Goal: Information Seeking & Learning: Learn about a topic

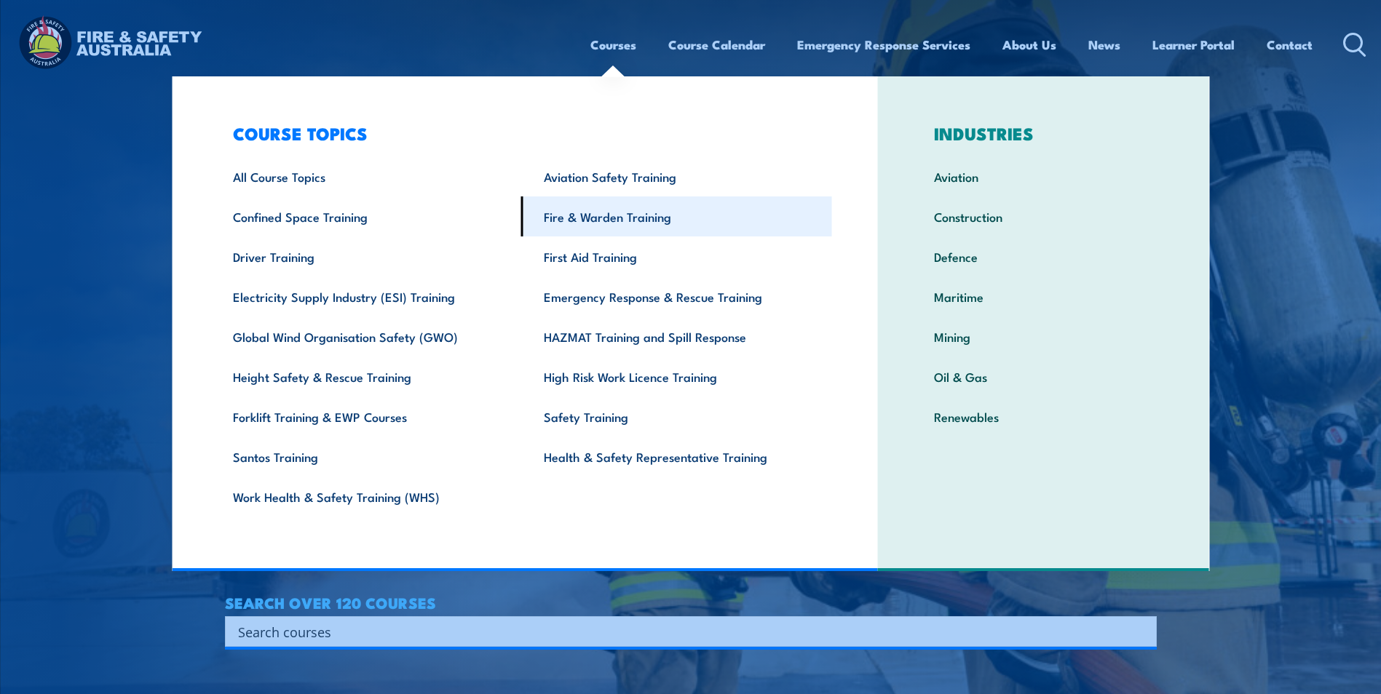
click at [607, 211] on link "Fire & Warden Training" at bounding box center [676, 217] width 311 height 40
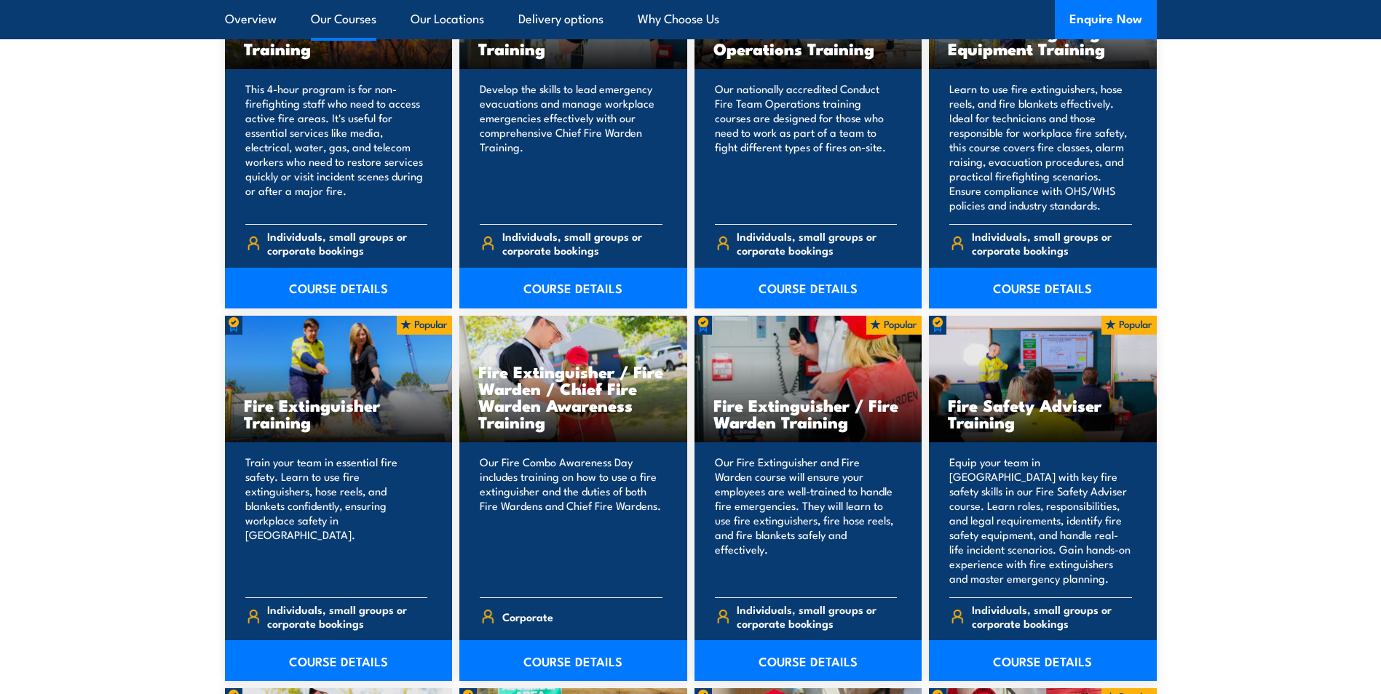
scroll to position [1383, 0]
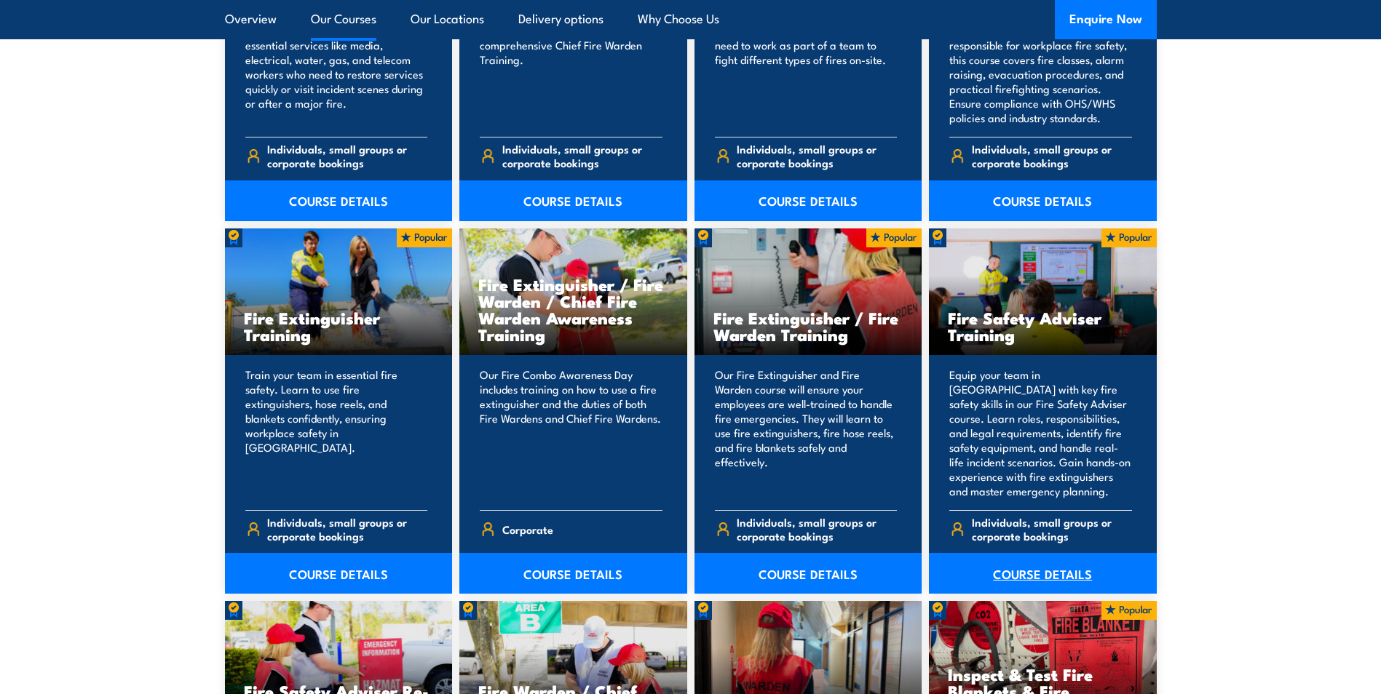
click at [1025, 575] on link "COURSE DETAILS" at bounding box center [1043, 573] width 228 height 41
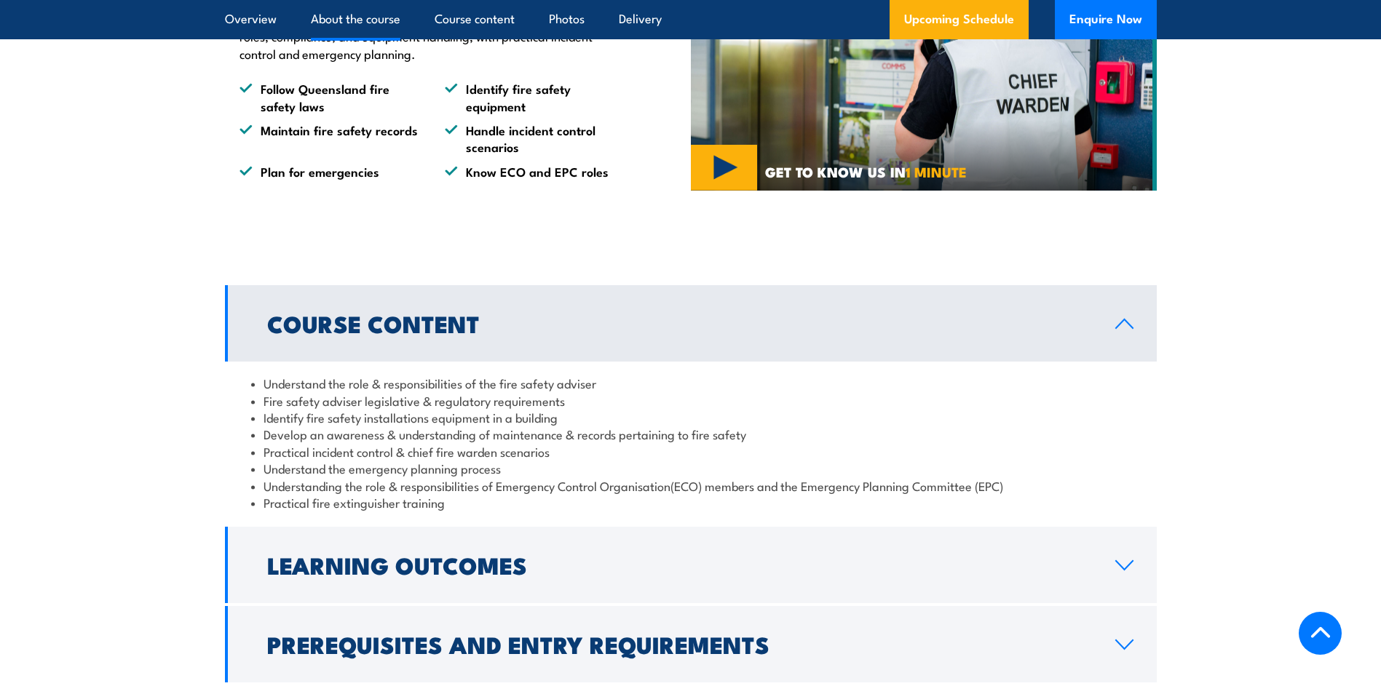
scroll to position [1092, 0]
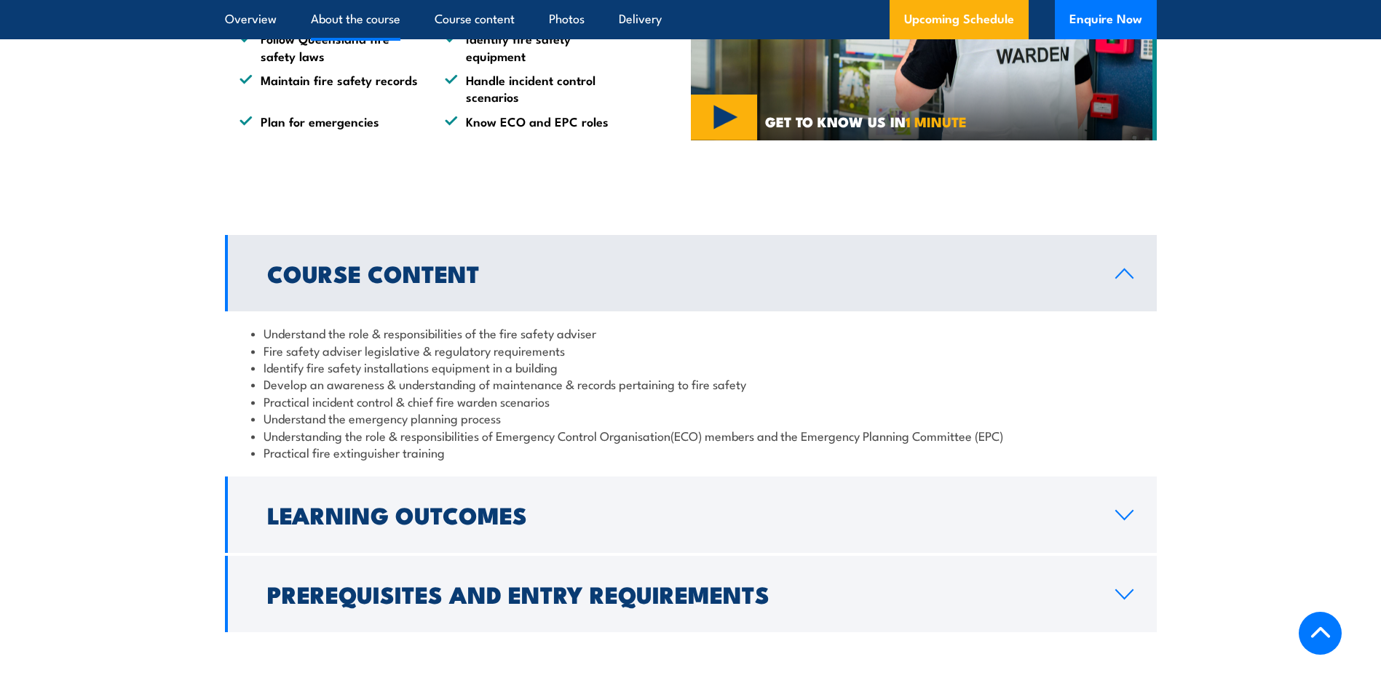
click at [1128, 279] on icon at bounding box center [1124, 274] width 20 height 12
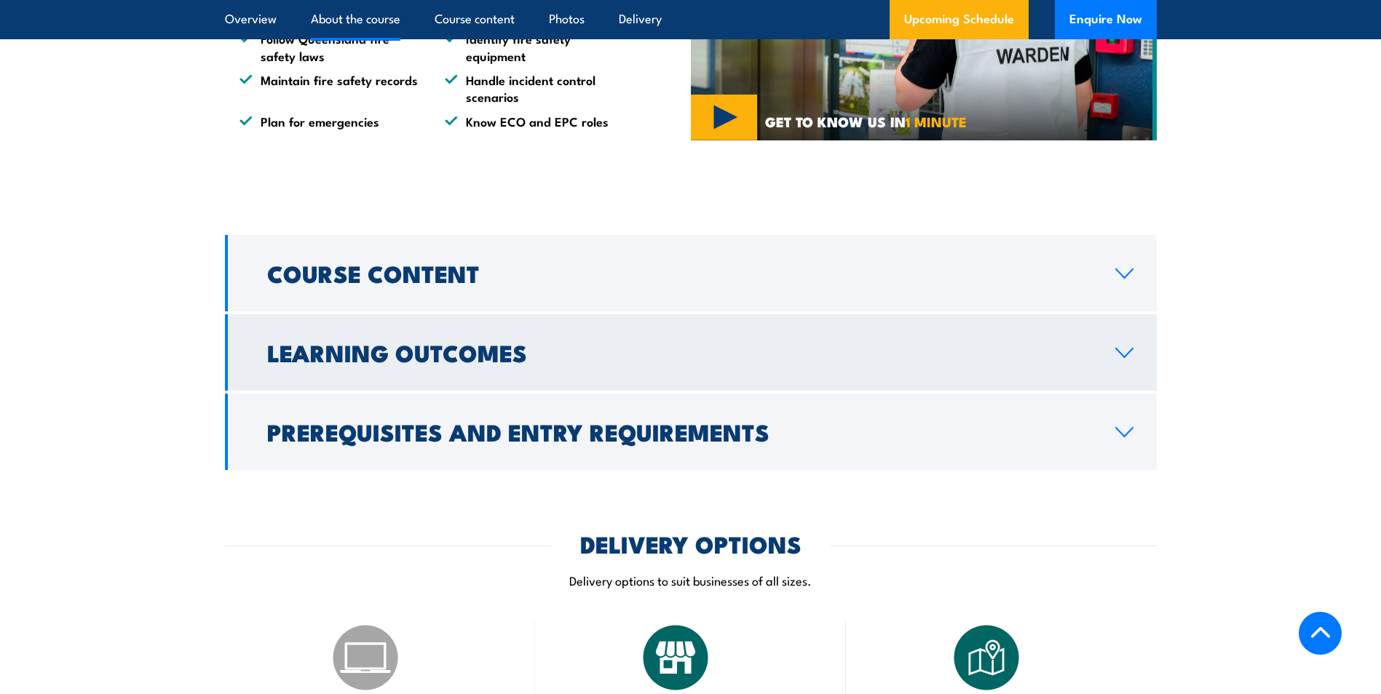
click at [1124, 359] on icon at bounding box center [1124, 353] width 20 height 12
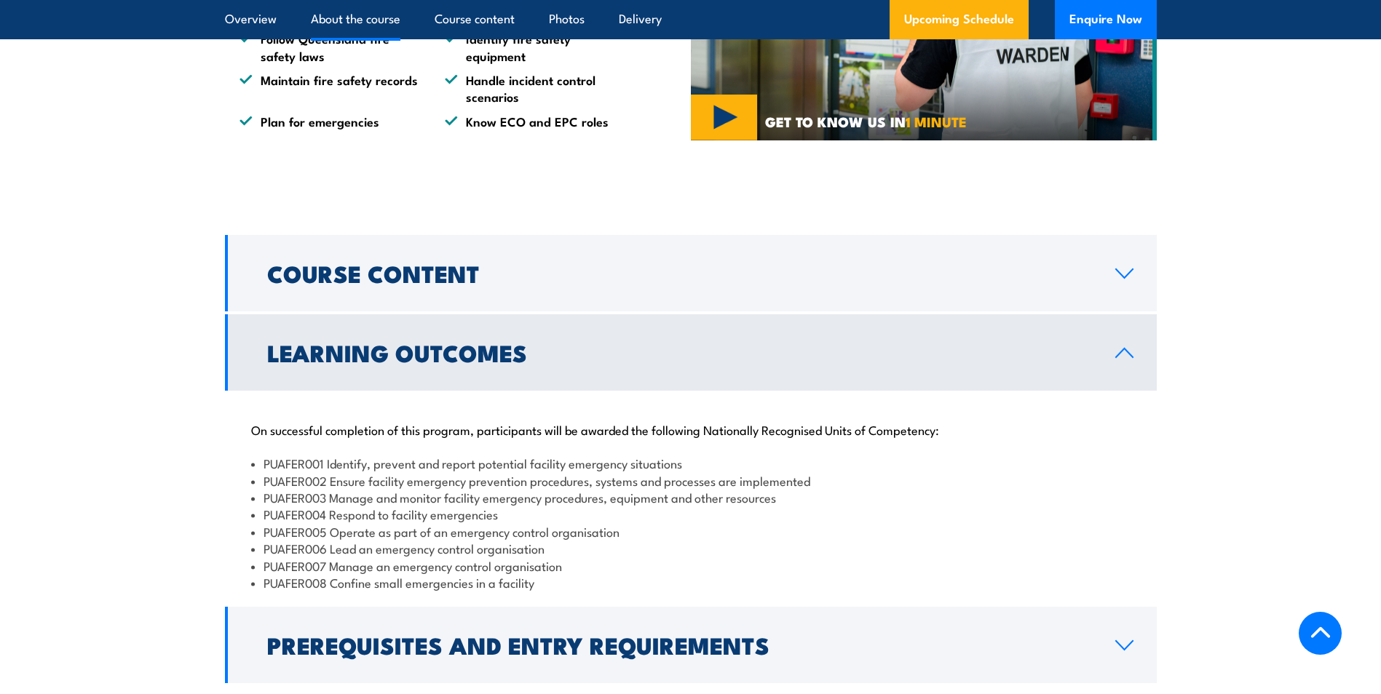
click at [1120, 359] on icon at bounding box center [1124, 353] width 20 height 12
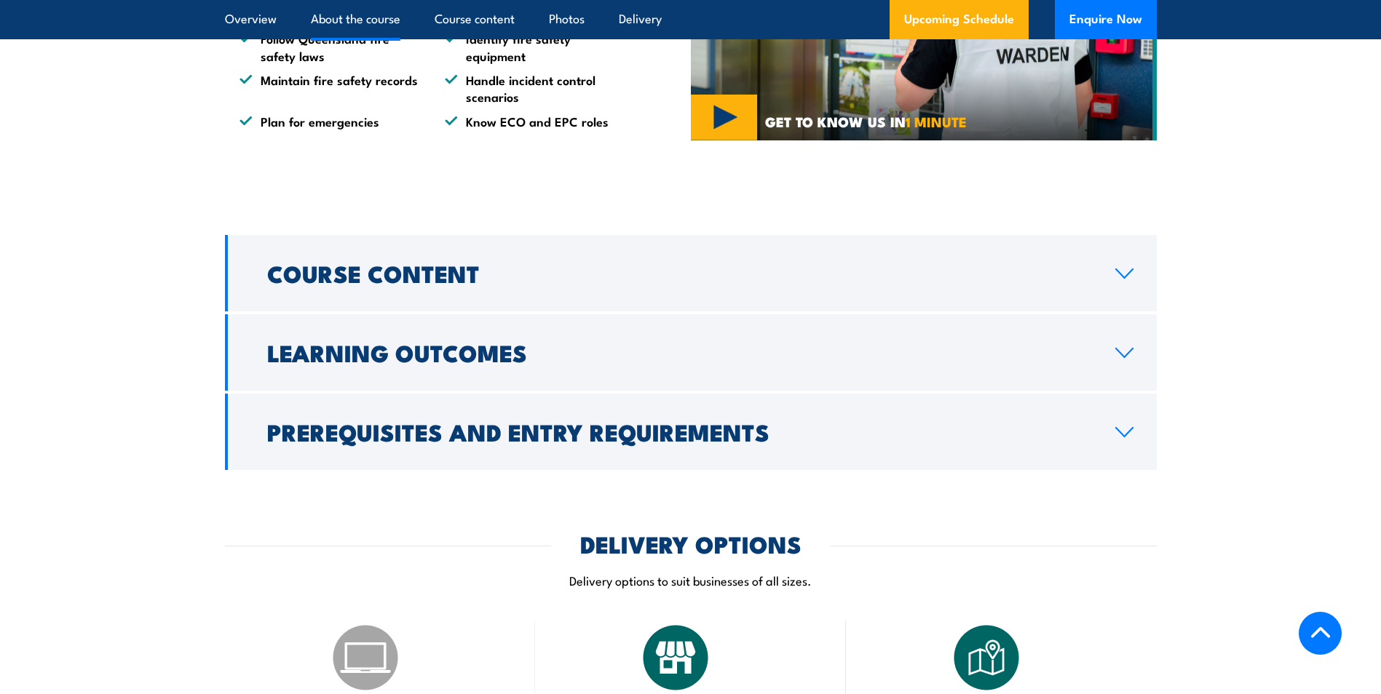
drag, startPoint x: 1130, startPoint y: 462, endPoint x: 1183, endPoint y: 438, distance: 58.3
click at [1130, 437] on icon at bounding box center [1124, 432] width 17 height 9
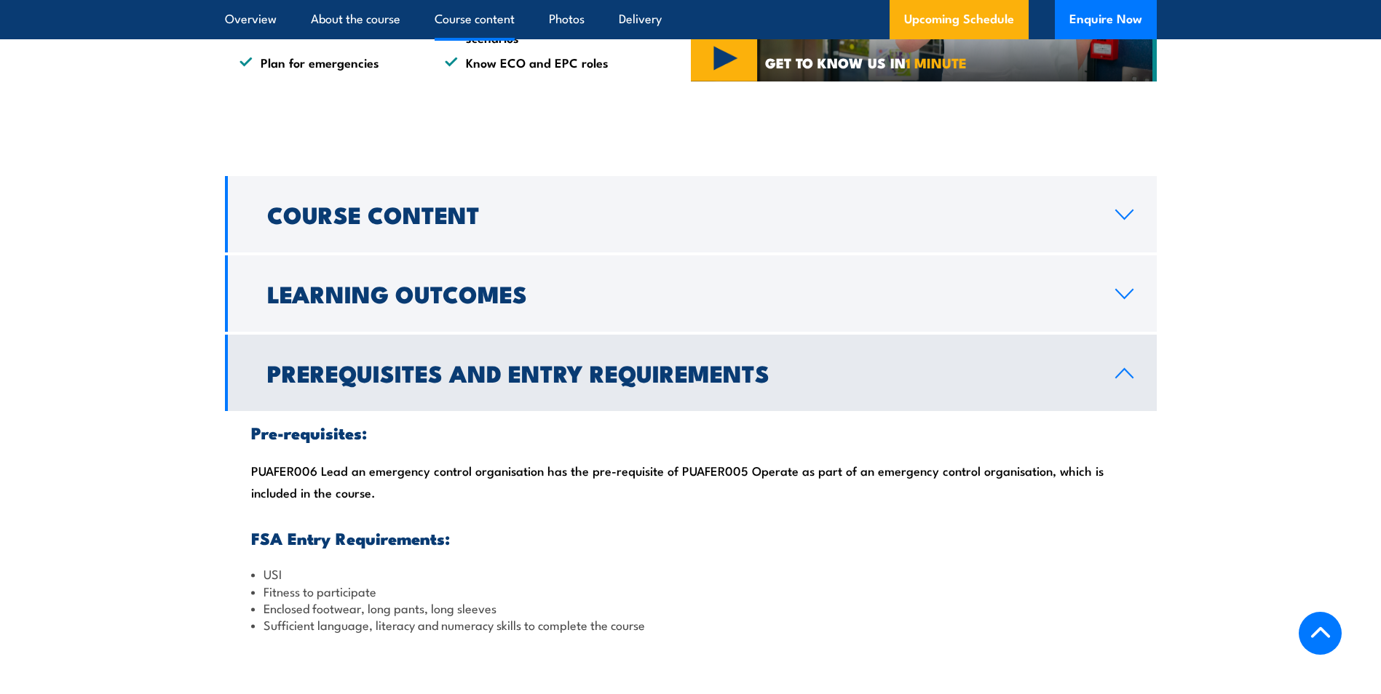
scroll to position [1383, 0]
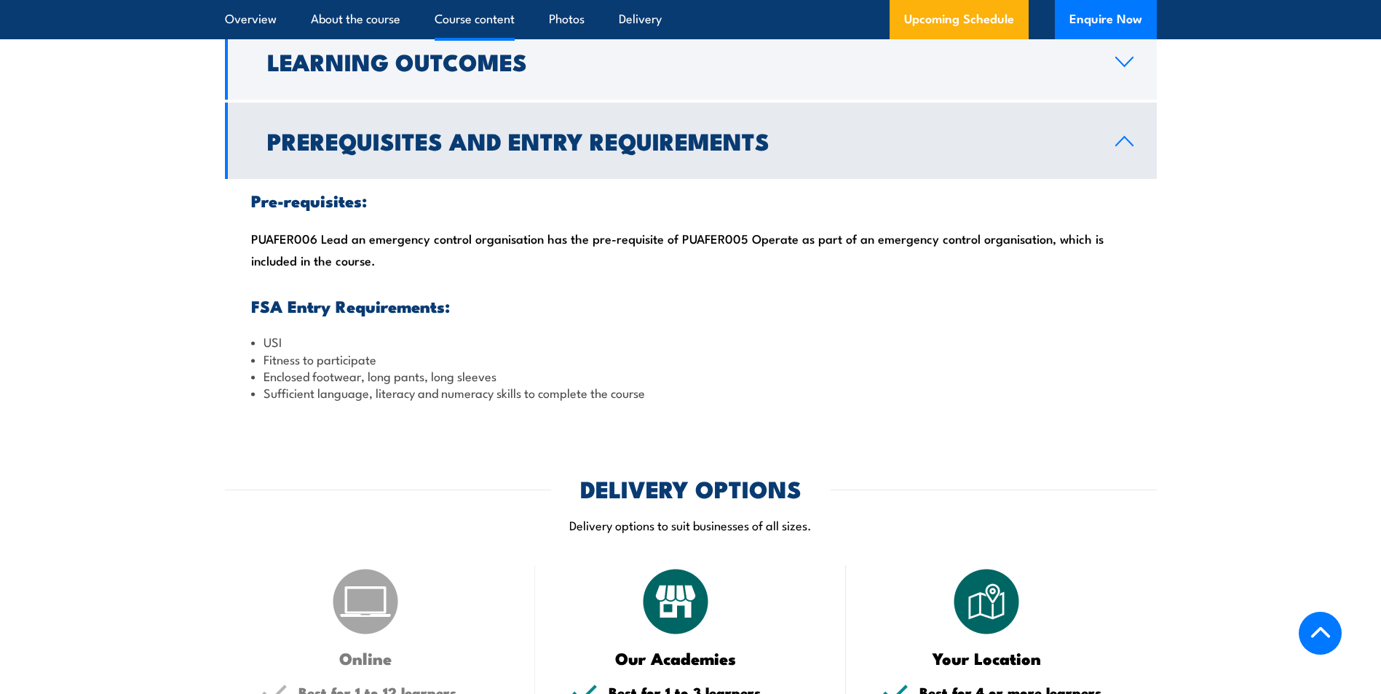
click at [1127, 146] on icon at bounding box center [1124, 141] width 17 height 9
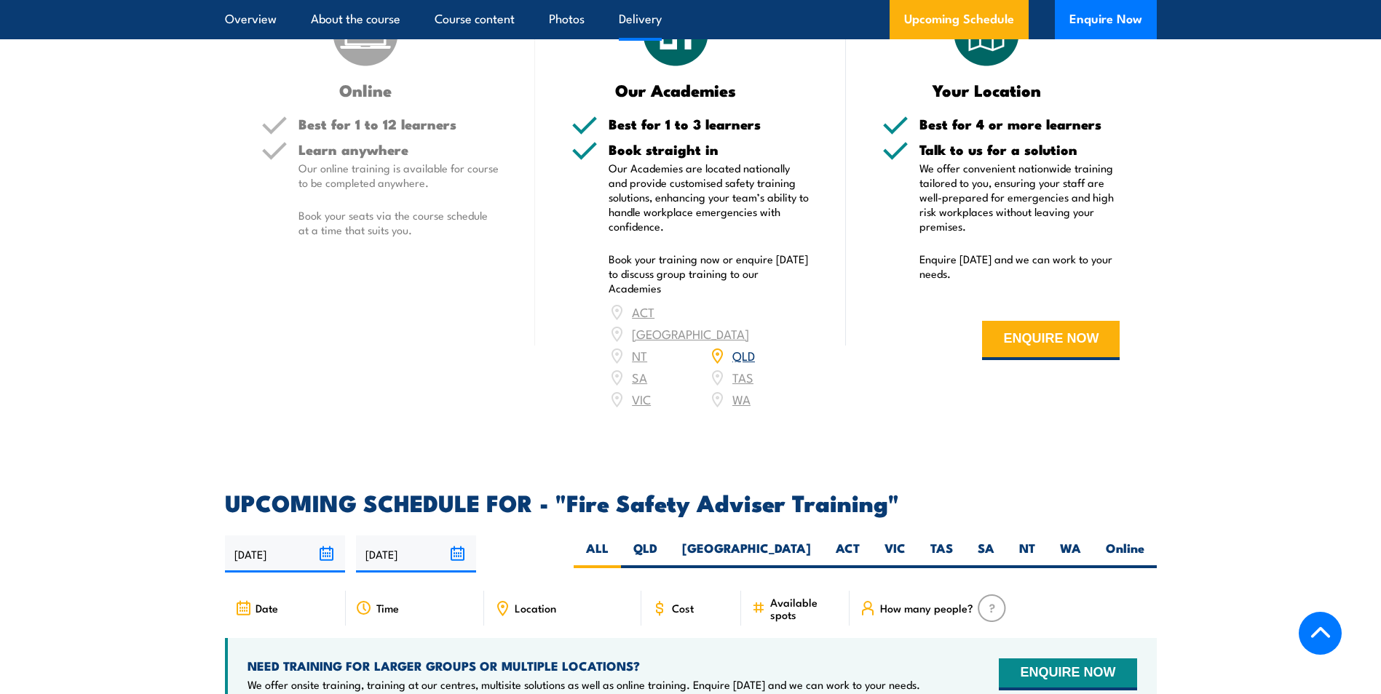
scroll to position [1528, 0]
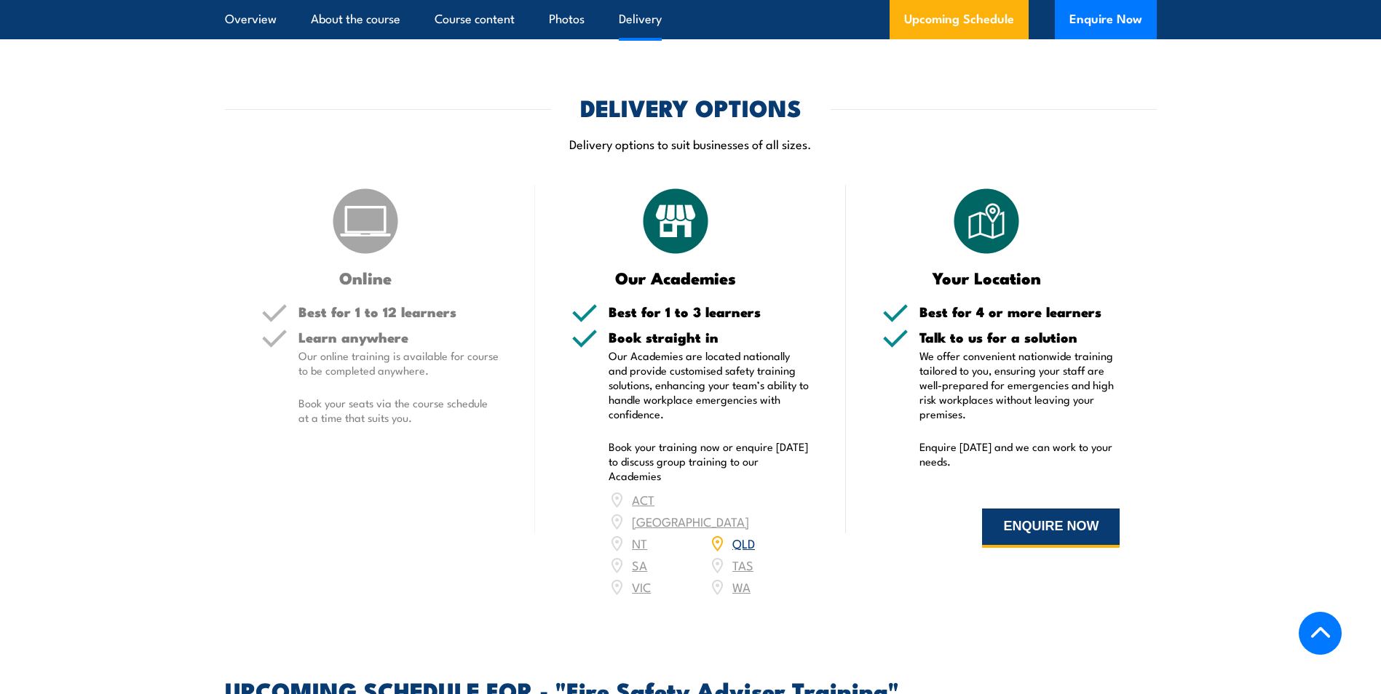
click at [1044, 548] on button "ENQUIRE NOW" at bounding box center [1051, 528] width 138 height 39
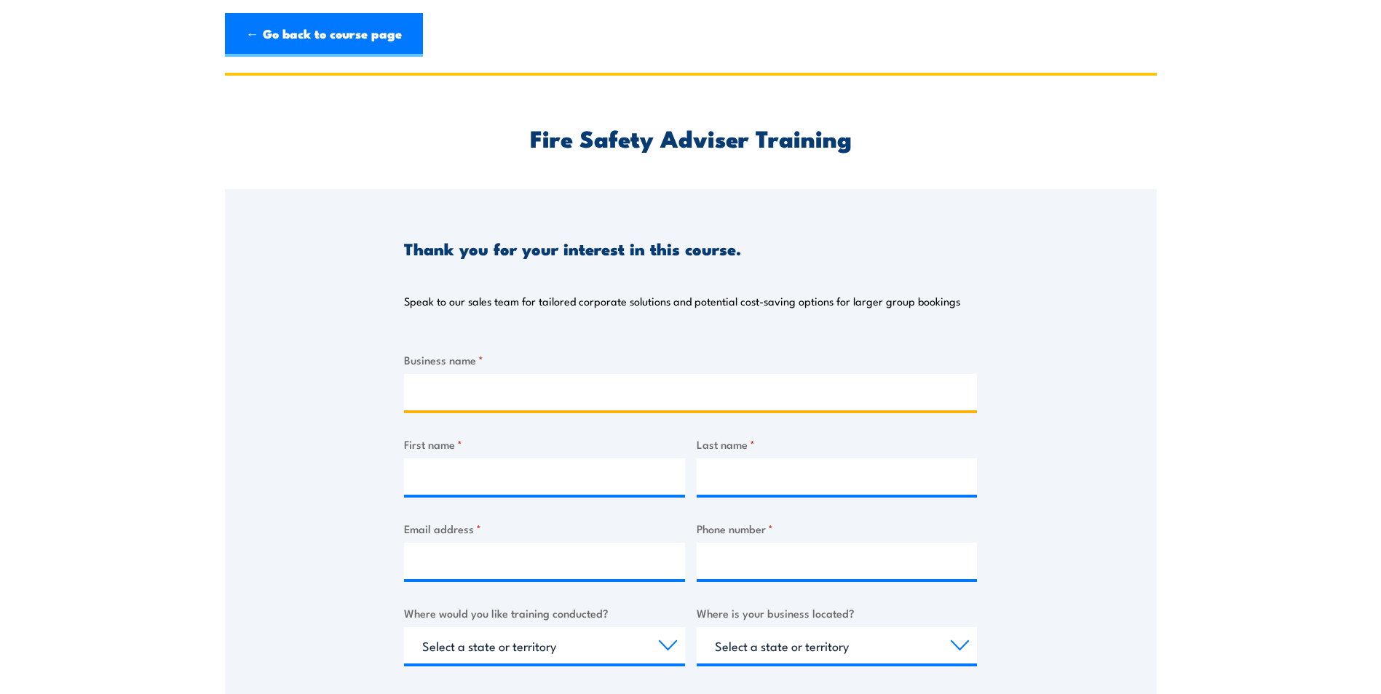
click at [485, 389] on input "Business name *" at bounding box center [690, 392] width 573 height 36
type input "MakMax"
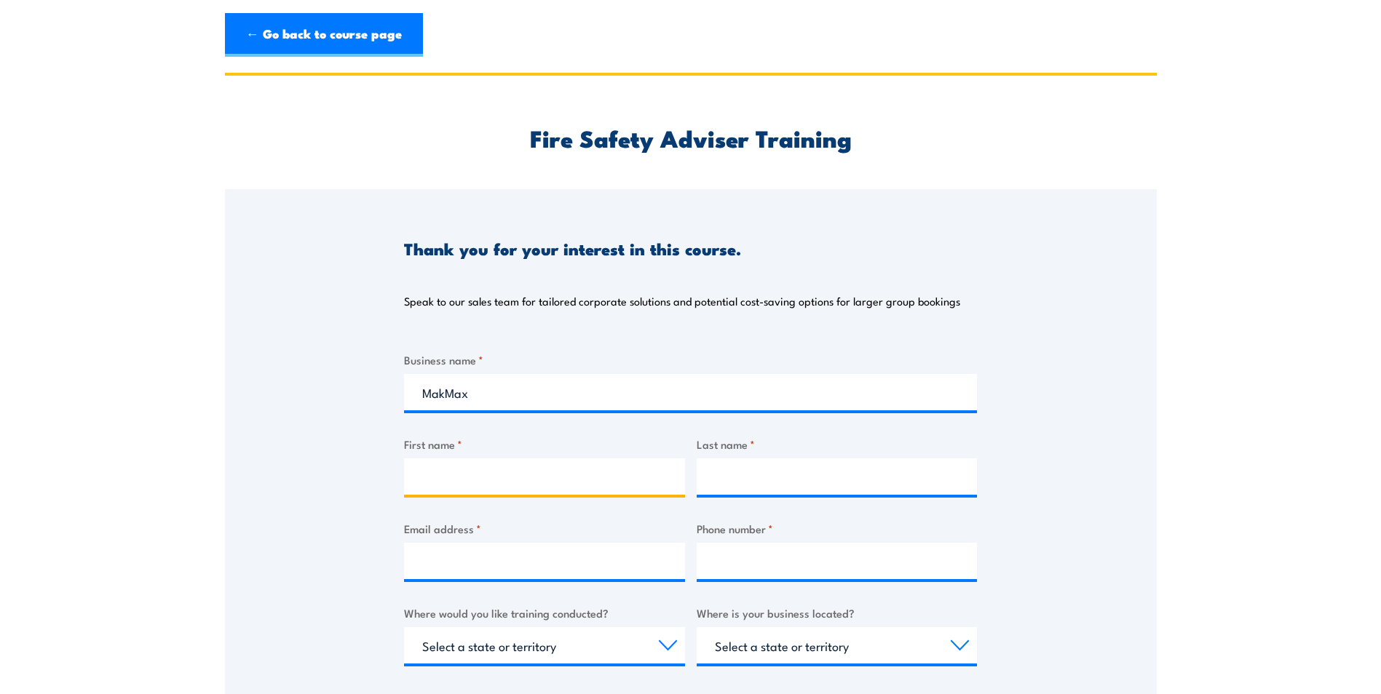
type input "Clare"
type input "[PERSON_NAME]"
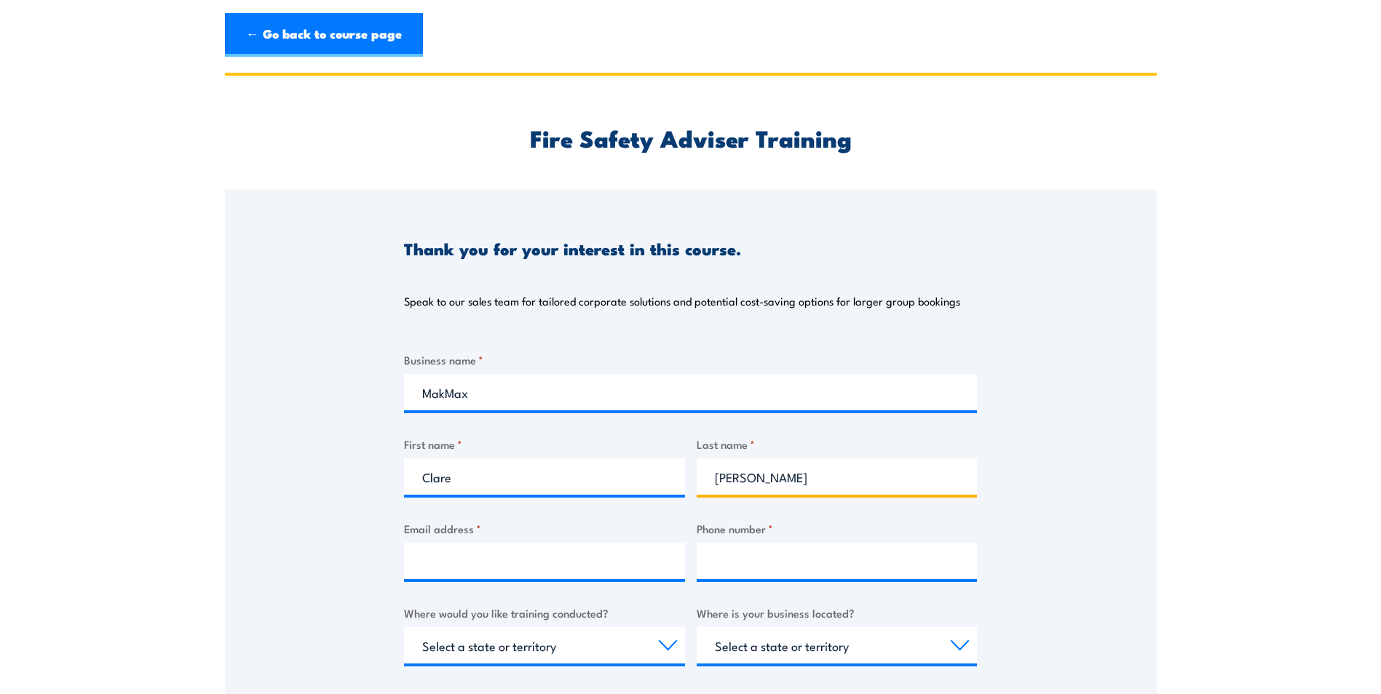
type input "[EMAIL_ADDRESS][DOMAIN_NAME]"
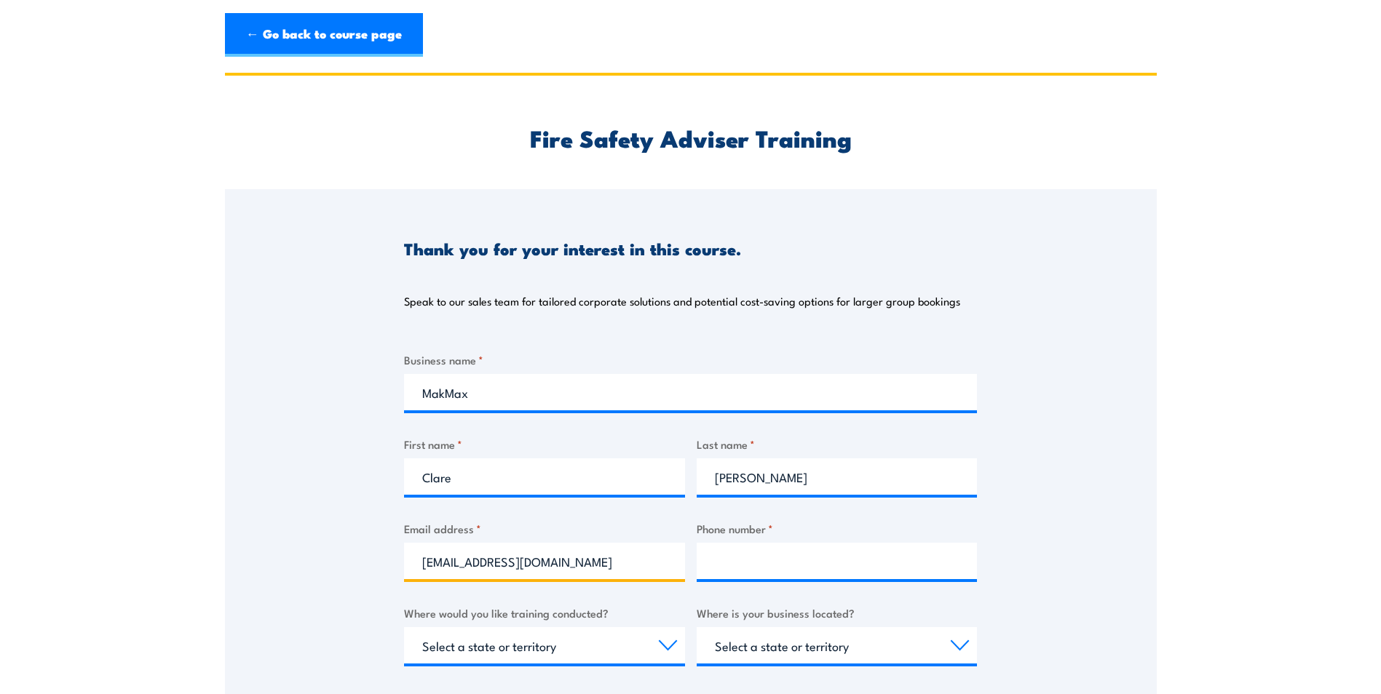
type input "0431683656"
click at [366, 397] on div "Thank you for your interest in this course. Speak to our sales team for tailore…" at bounding box center [691, 552] width 932 height 727
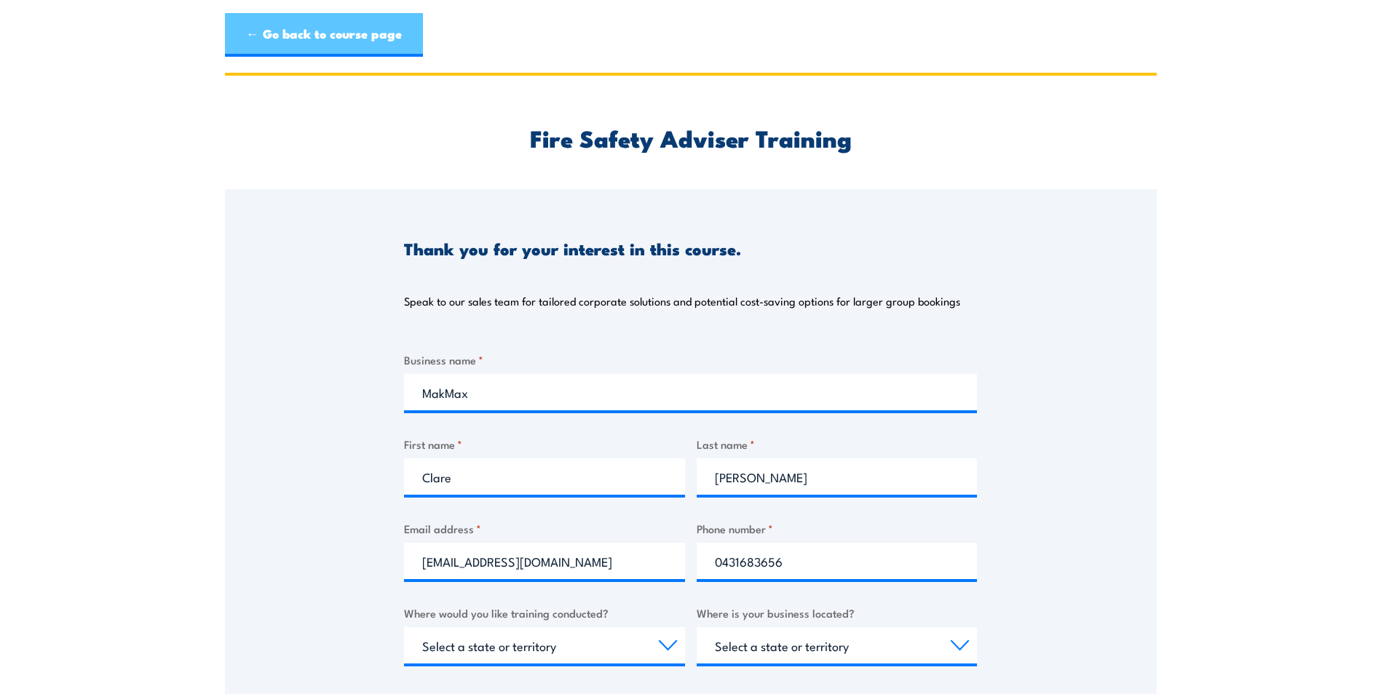
click at [322, 25] on link "← Go back to course page" at bounding box center [324, 35] width 198 height 44
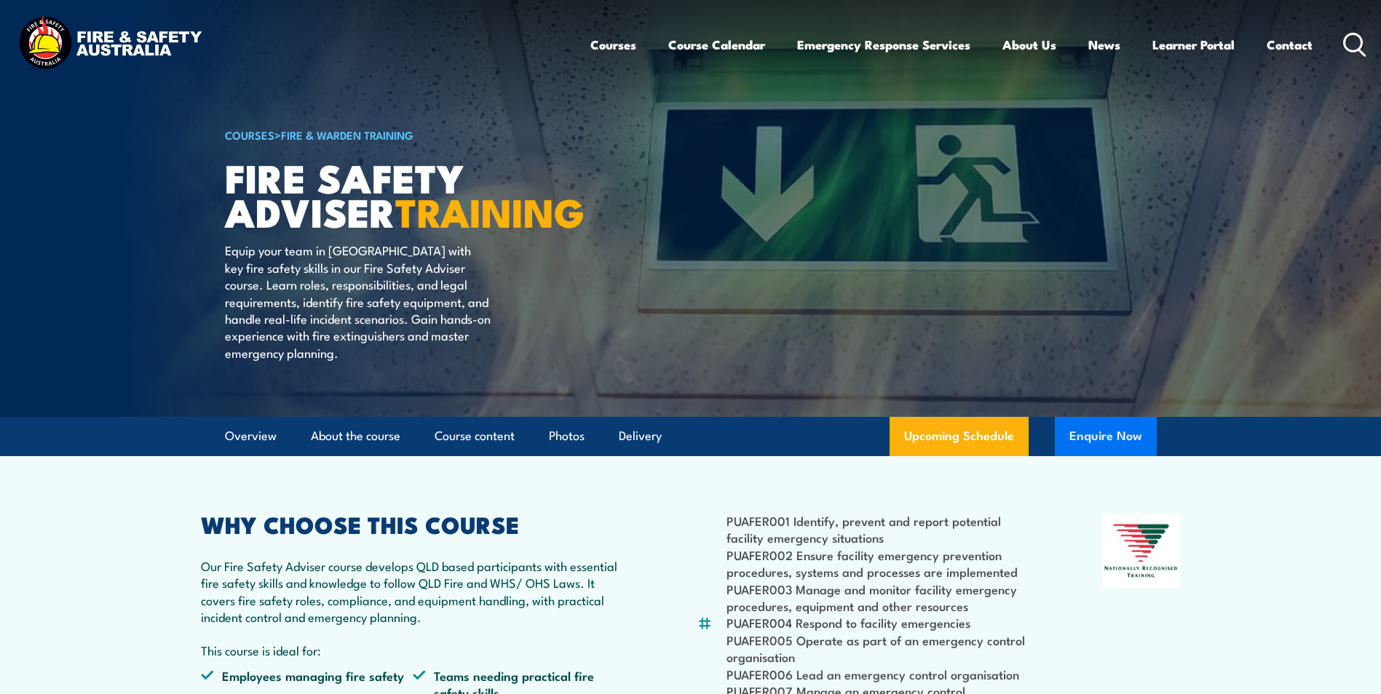
click at [1104, 456] on button "Enquire Now" at bounding box center [1106, 436] width 102 height 39
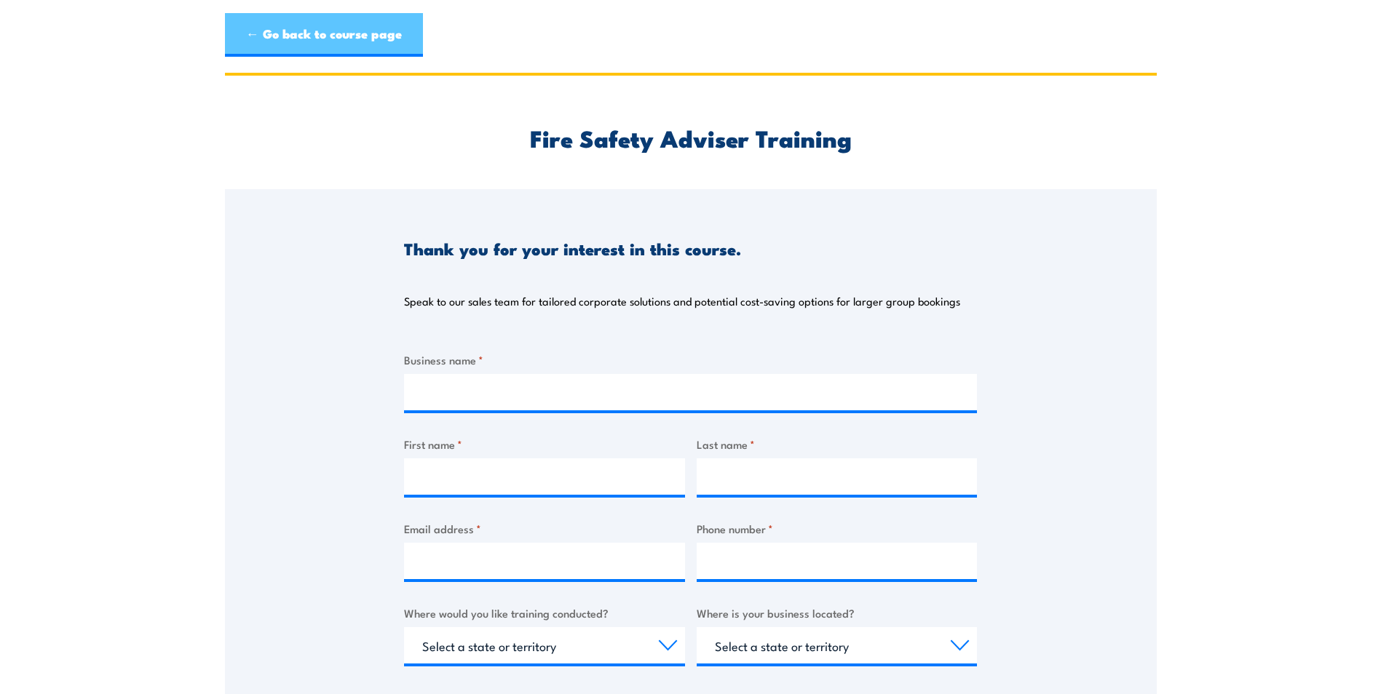
click at [330, 30] on link "← Go back to course page" at bounding box center [324, 35] width 198 height 44
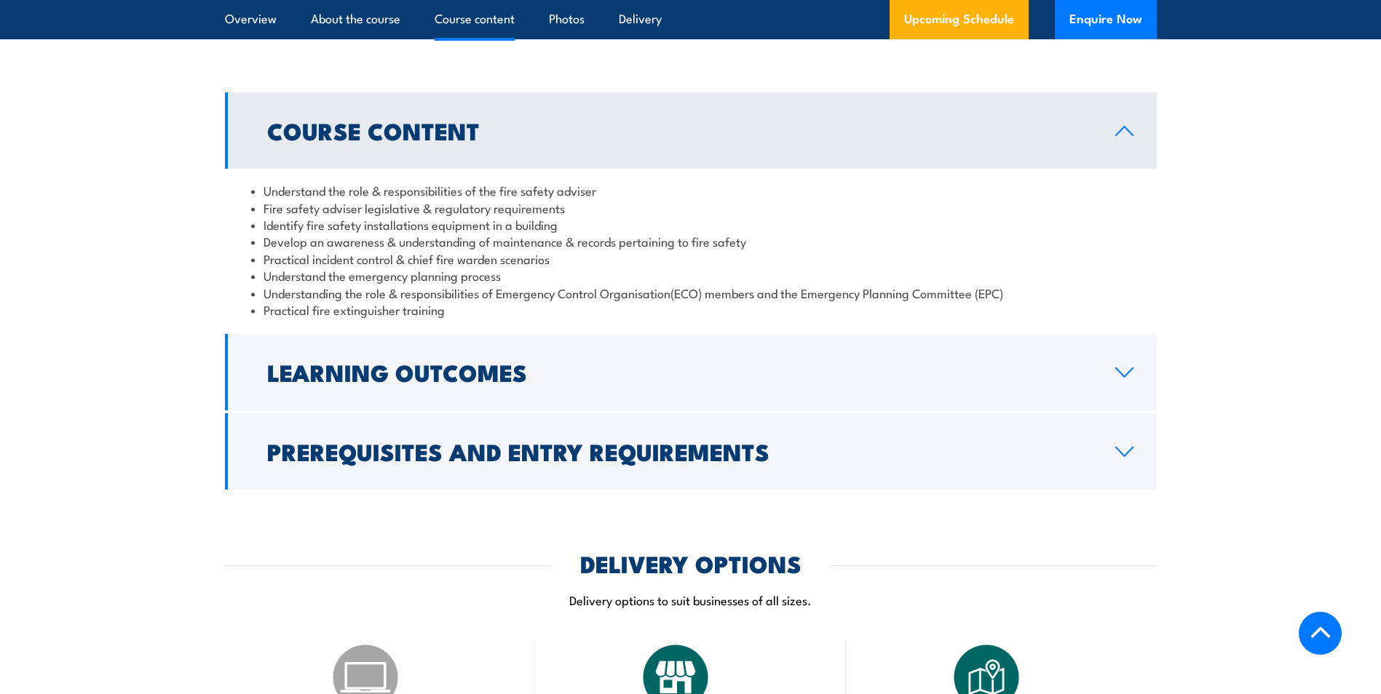
scroll to position [1217, 0]
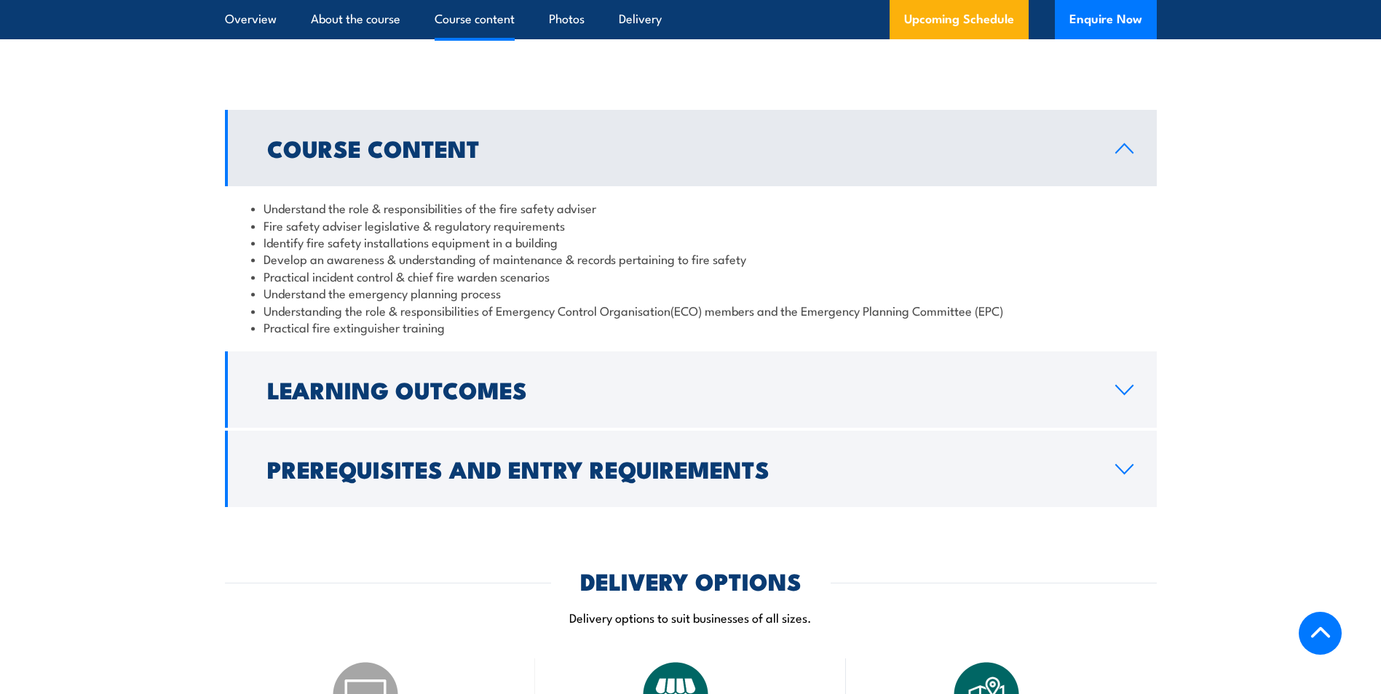
click at [1126, 153] on icon at bounding box center [1124, 148] width 17 height 9
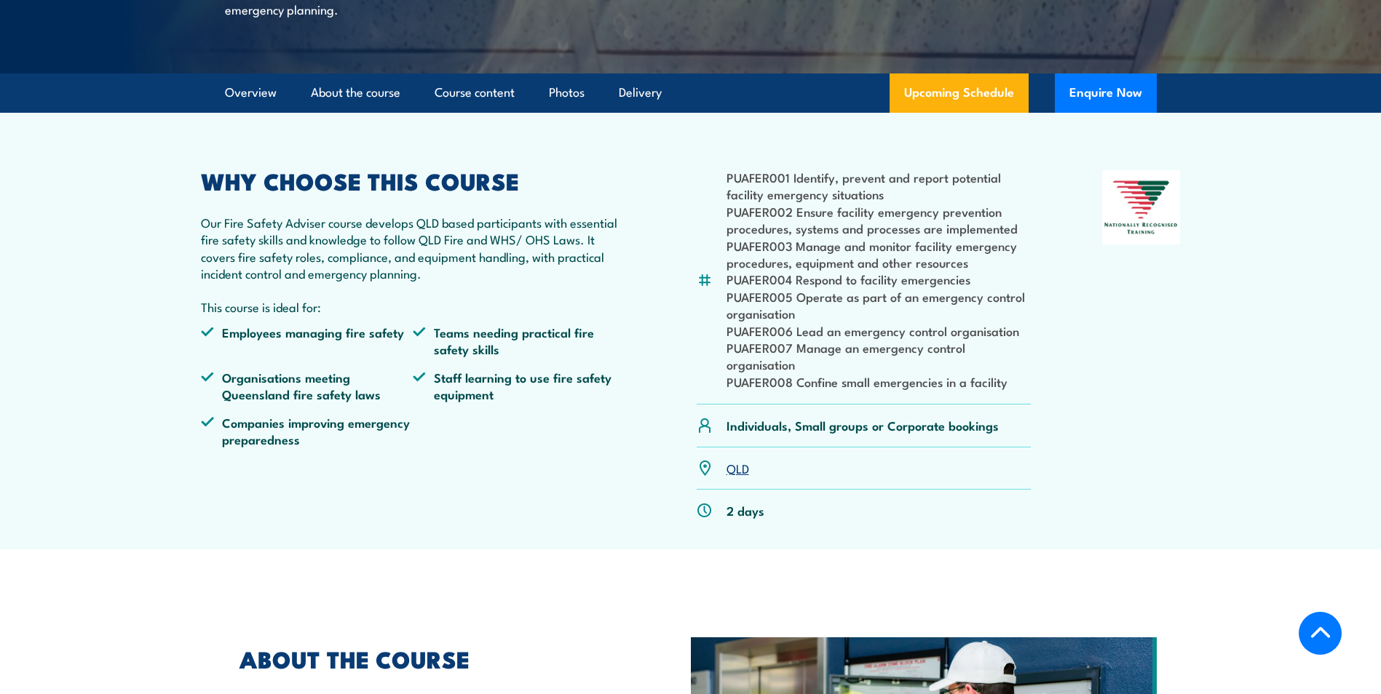
scroll to position [0, 0]
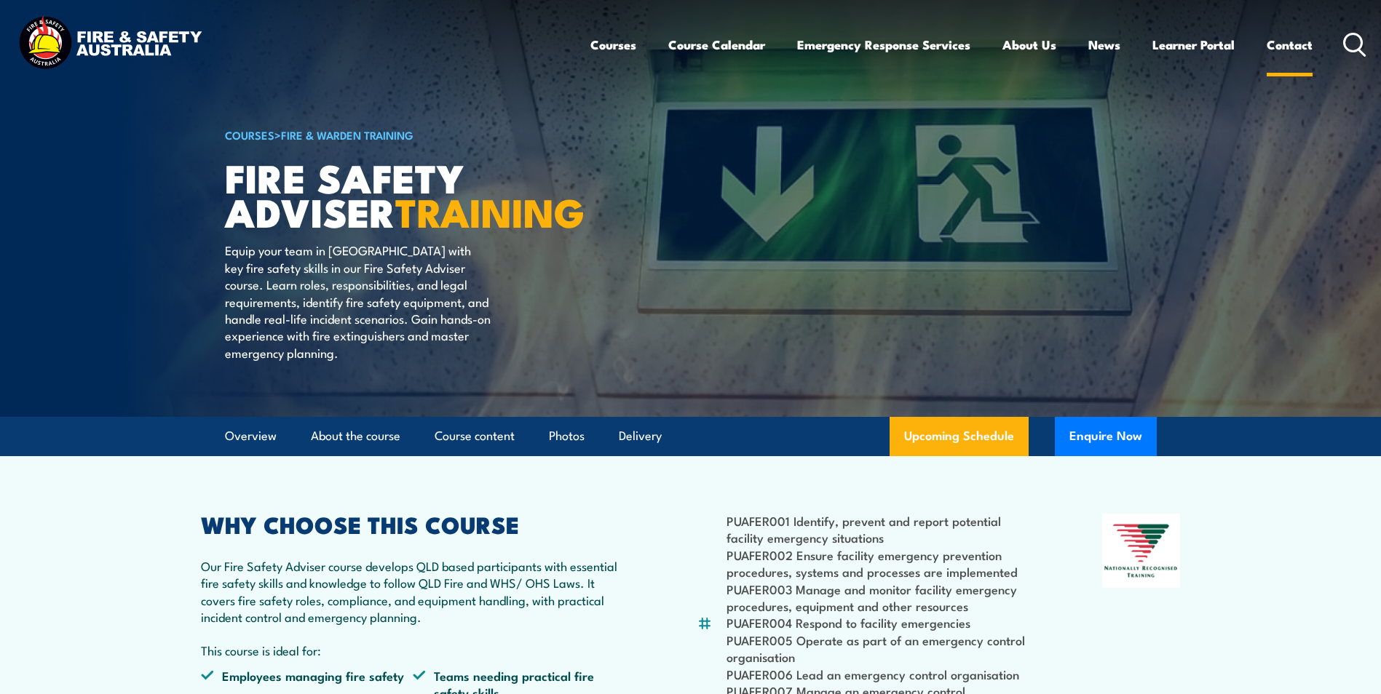
click at [1293, 46] on link "Contact" at bounding box center [1289, 44] width 46 height 39
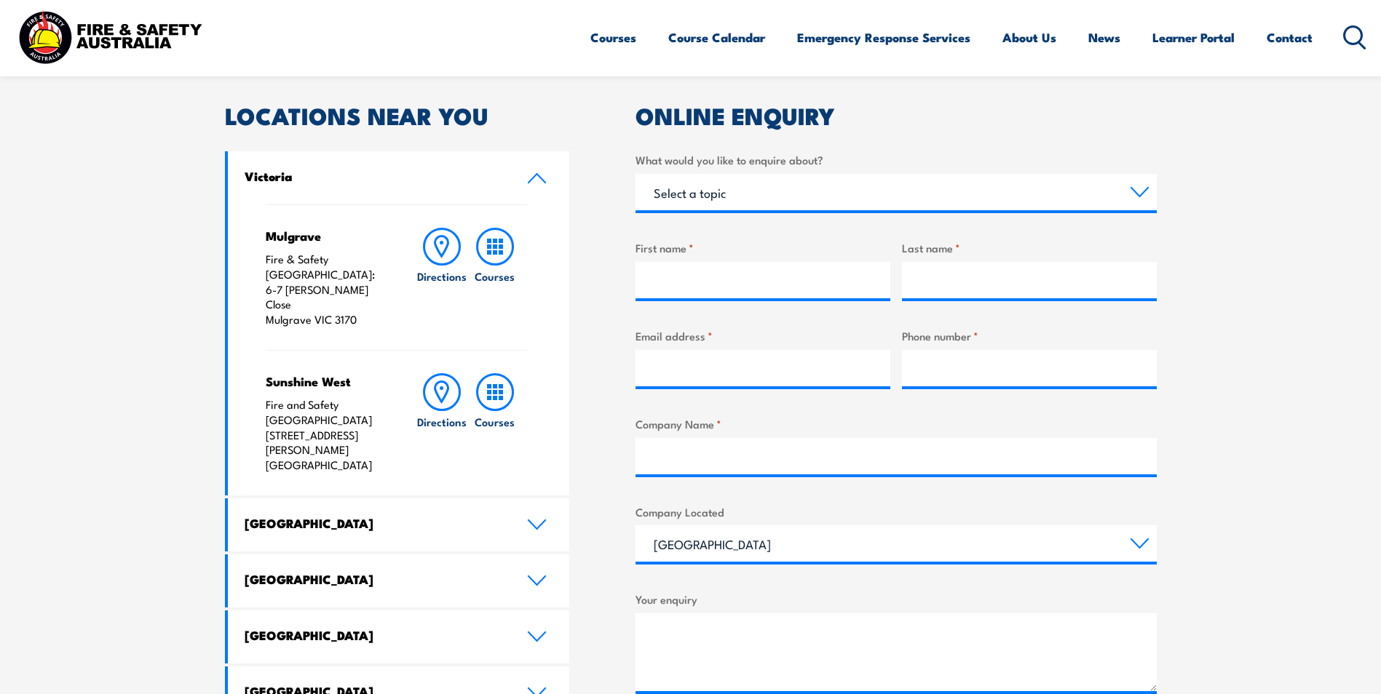
scroll to position [364, 0]
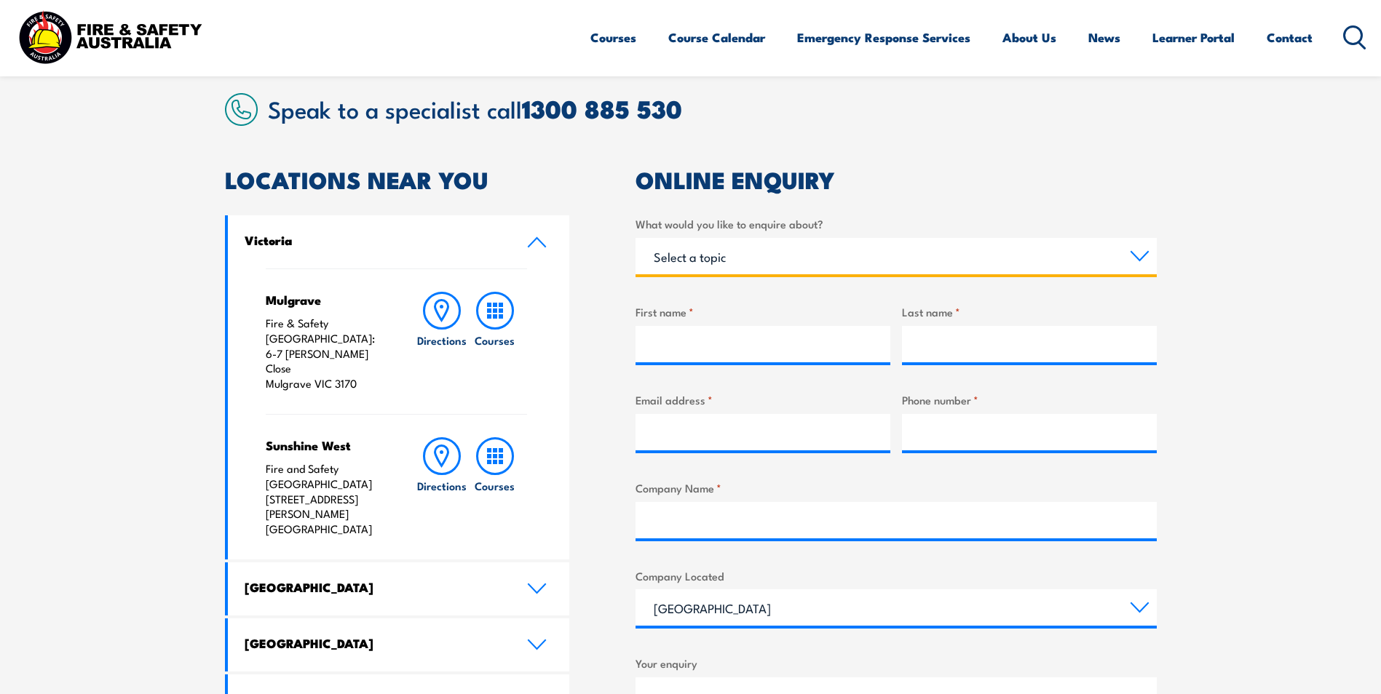
click at [682, 260] on select "Select a topic Training Emergency Response Services General Enquiry" at bounding box center [895, 256] width 521 height 36
select select "General Enquiry"
click at [635, 238] on select "Select a topic Training Emergency Response Services General Enquiry" at bounding box center [895, 256] width 521 height 36
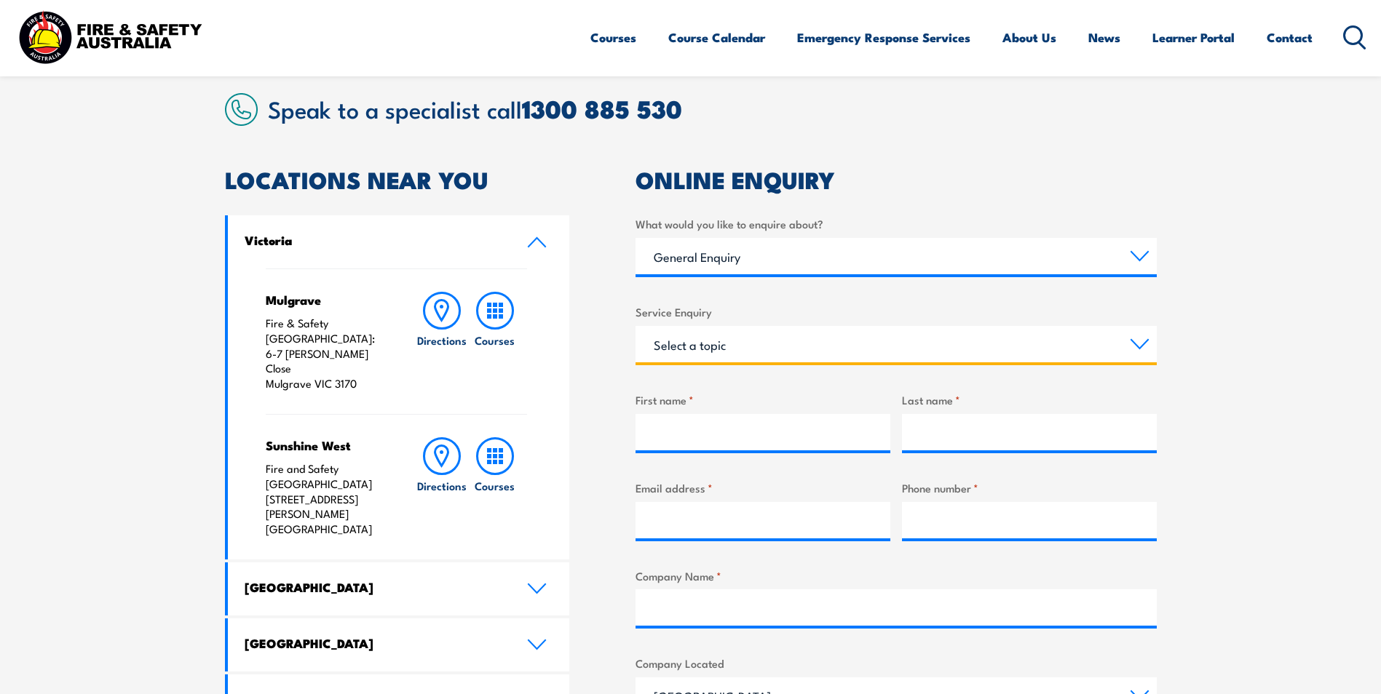
click at [693, 341] on select "Select a topic Assistance in completing an online enrolment booking Request a c…" at bounding box center [895, 344] width 521 height 36
select select "Other"
click at [635, 326] on select "Select a topic Assistance in completing an online enrolment booking Request a c…" at bounding box center [895, 344] width 521 height 36
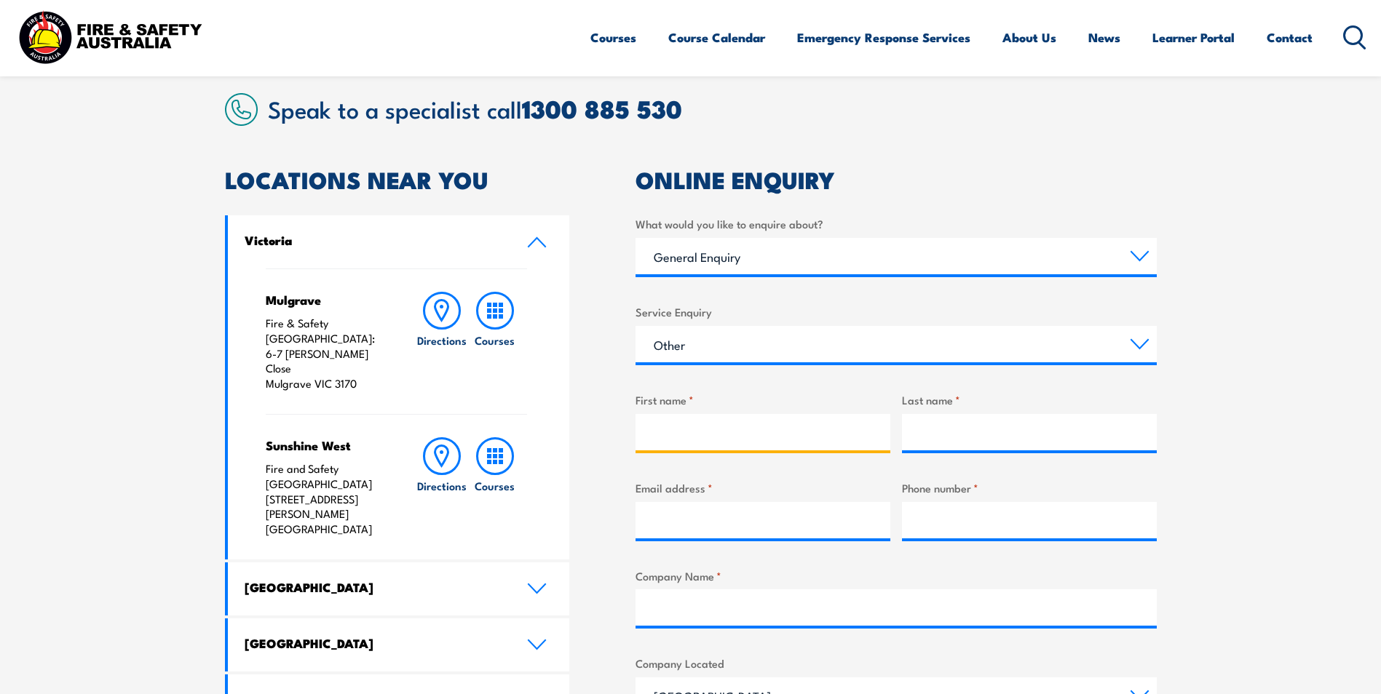
click at [675, 441] on input "First name *" at bounding box center [762, 432] width 255 height 36
type input "Clare"
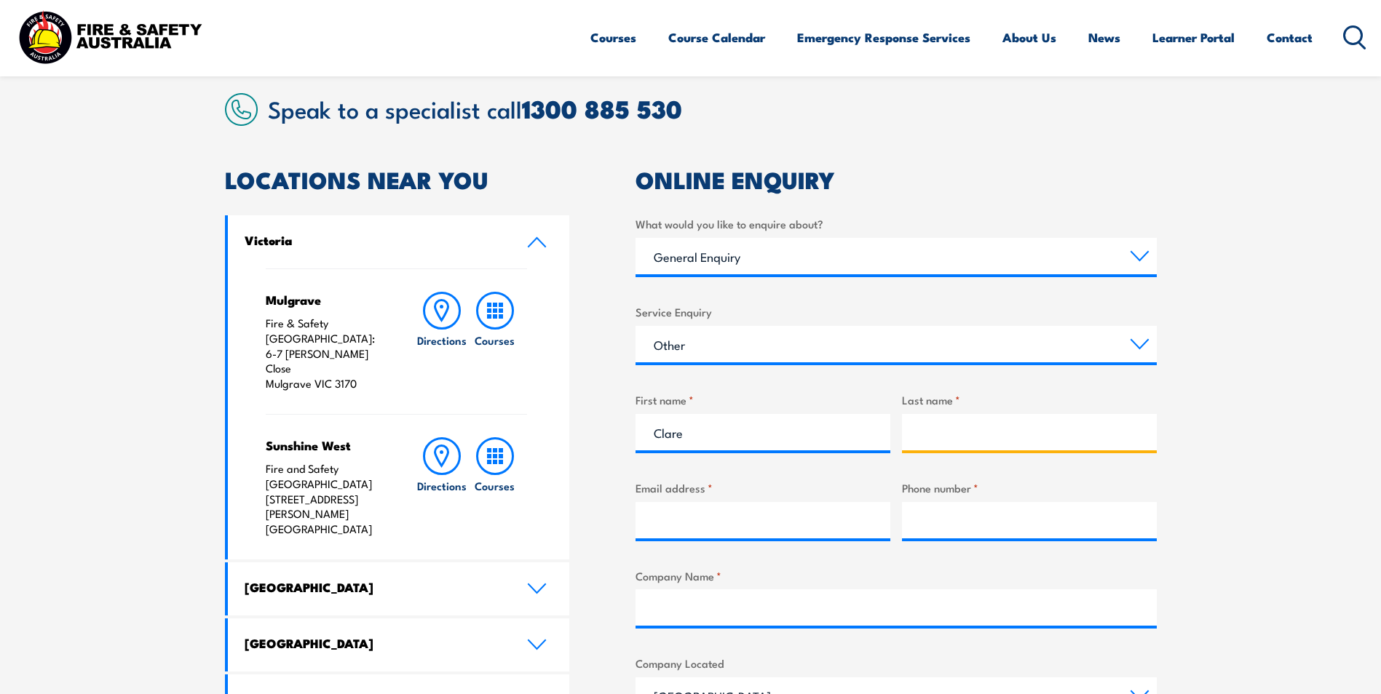
type input "Todd"
type input "claret@makmax.com.au"
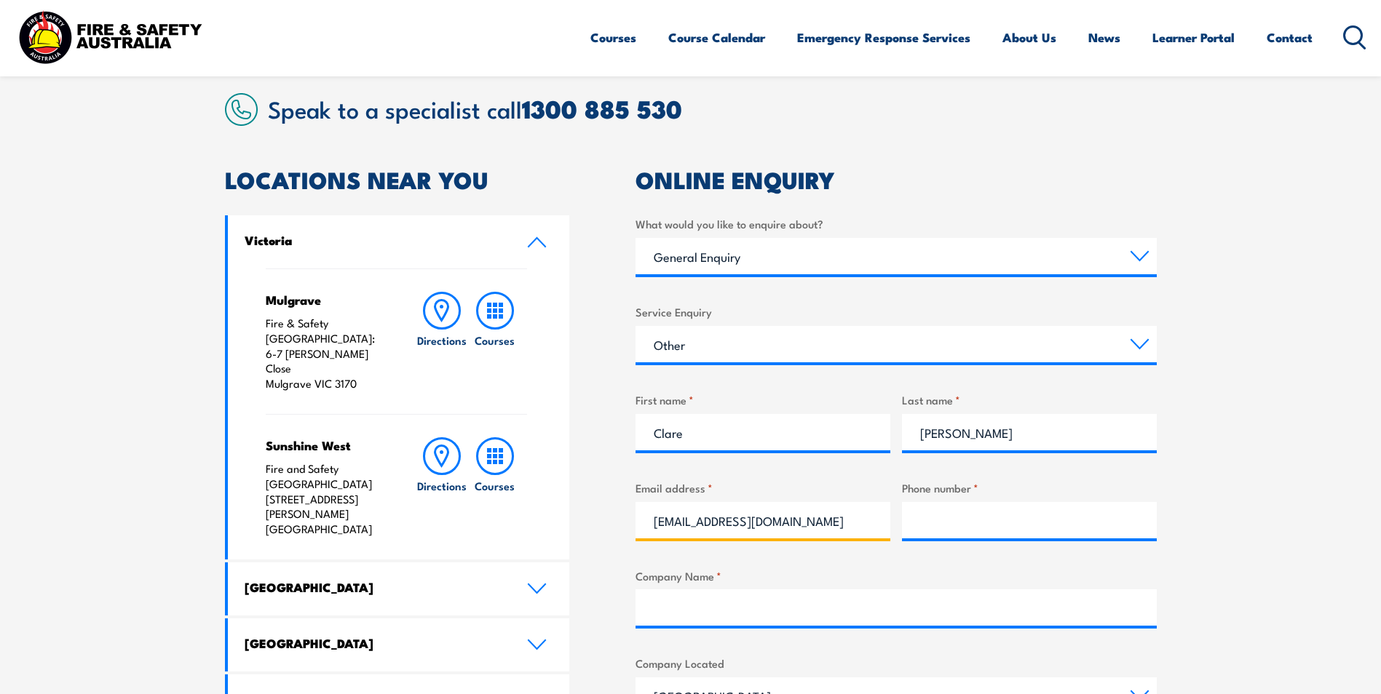
type input "0431683656"
type input "MakMax"
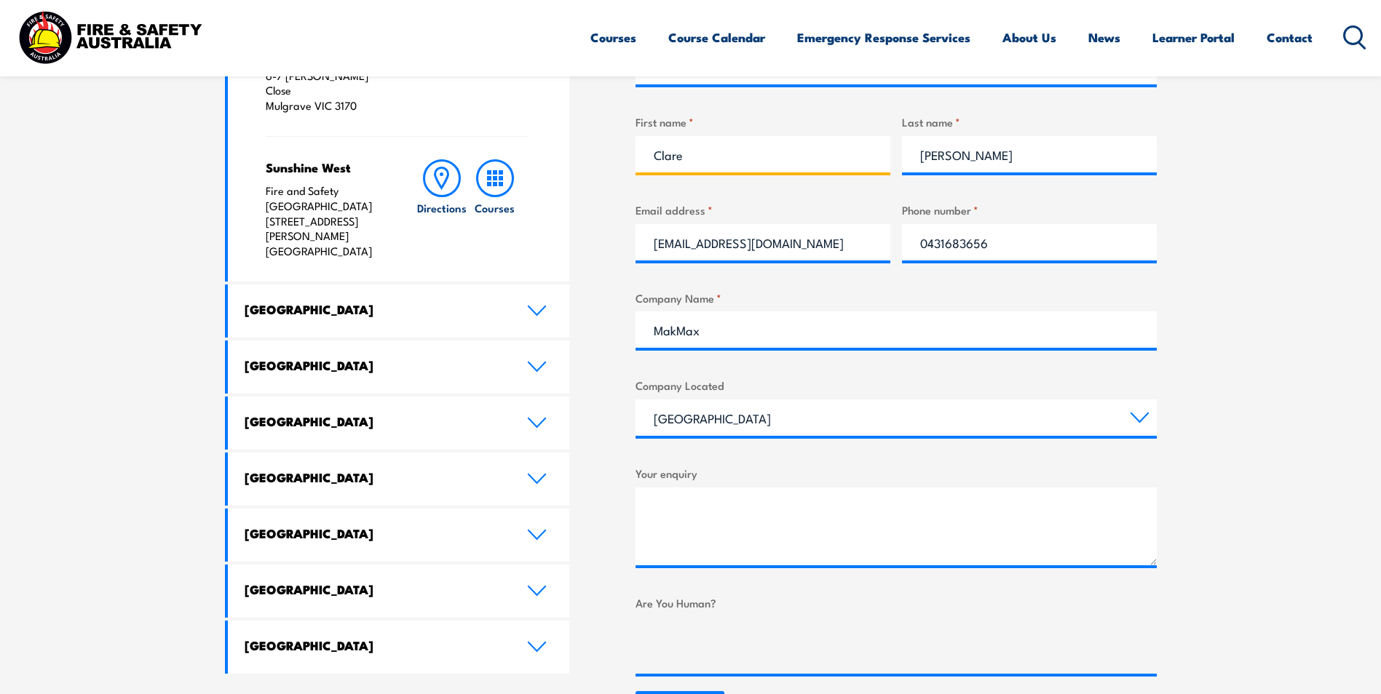
scroll to position [655, 0]
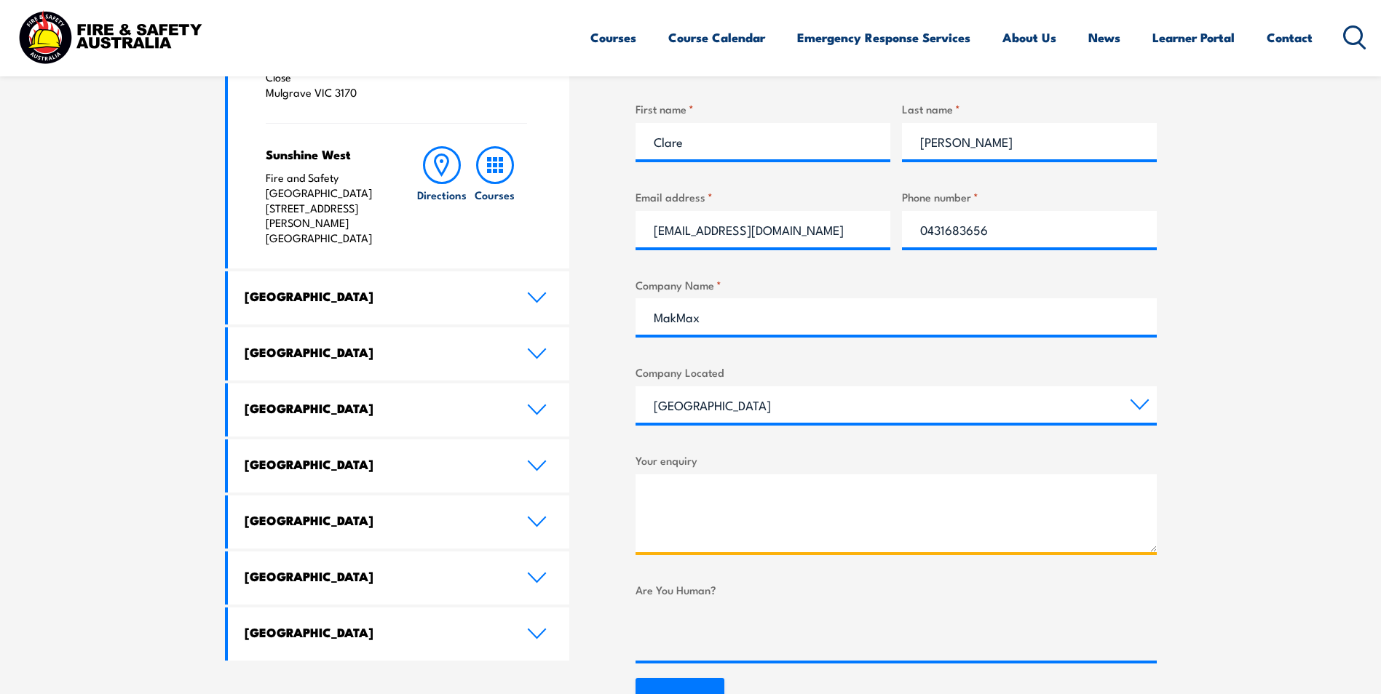
click at [670, 491] on textarea "Your enquiry" at bounding box center [895, 514] width 521 height 78
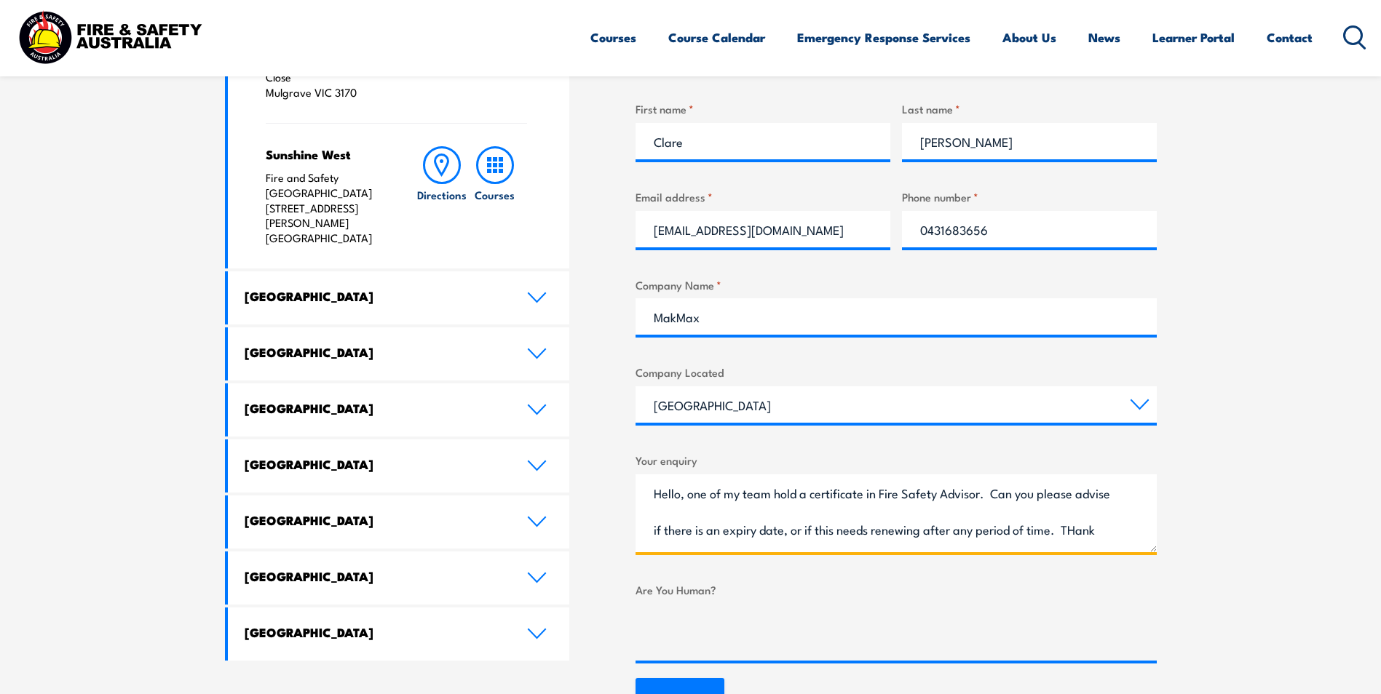
scroll to position [23, 0]
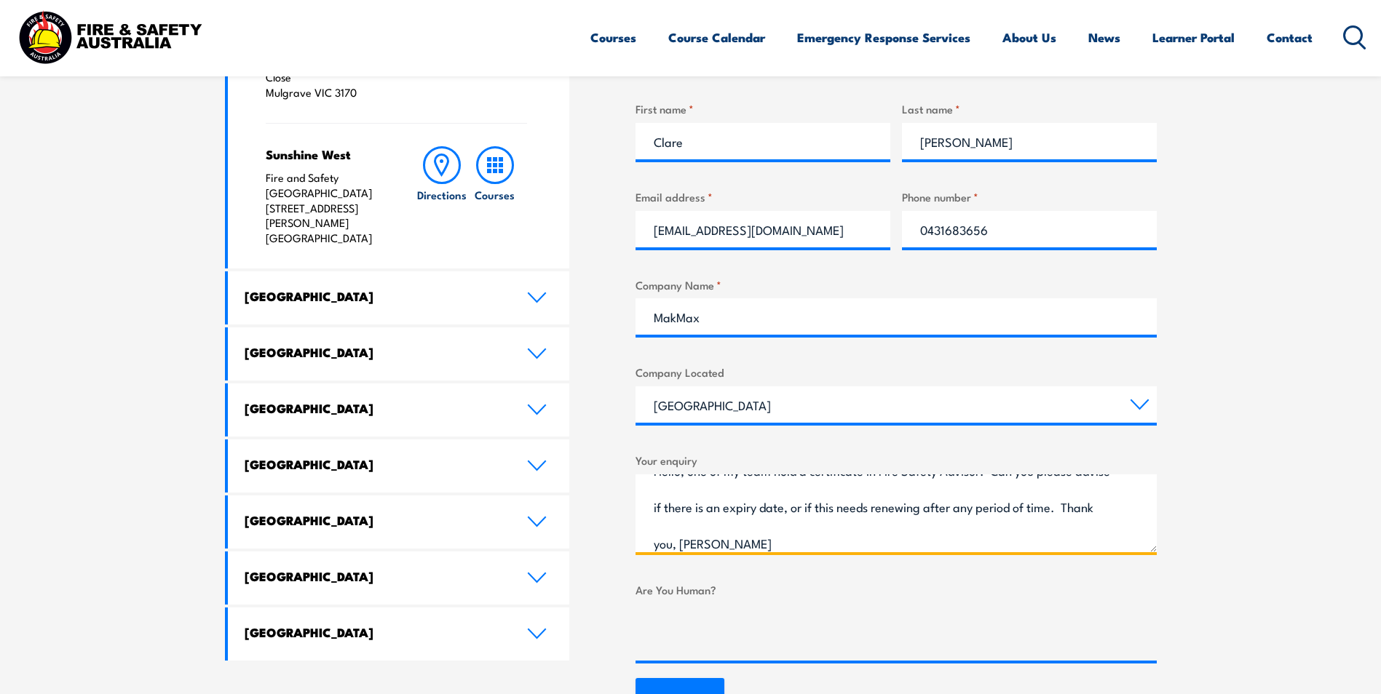
type textarea "Hello, one of my team hold a certificate in Fire Safety Advisor. Can you please…"
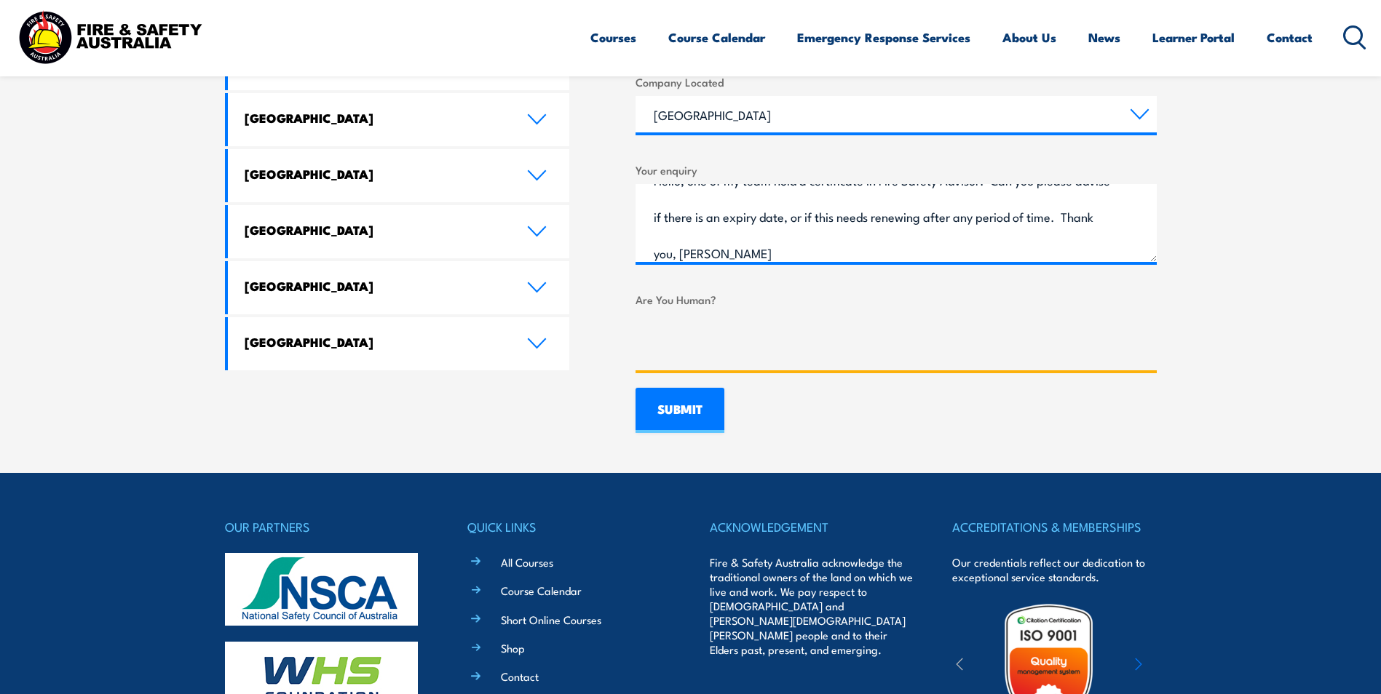
scroll to position [946, 0]
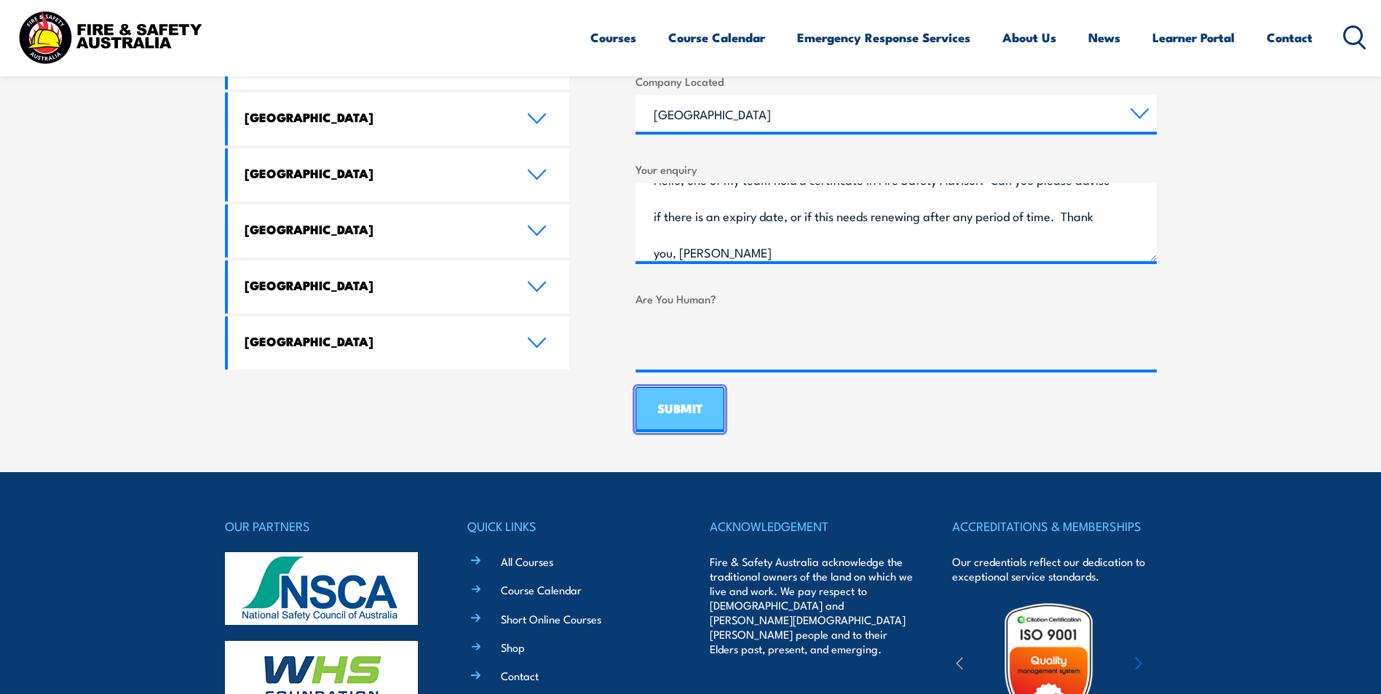
click at [680, 408] on input "SUBMIT" at bounding box center [679, 409] width 89 height 45
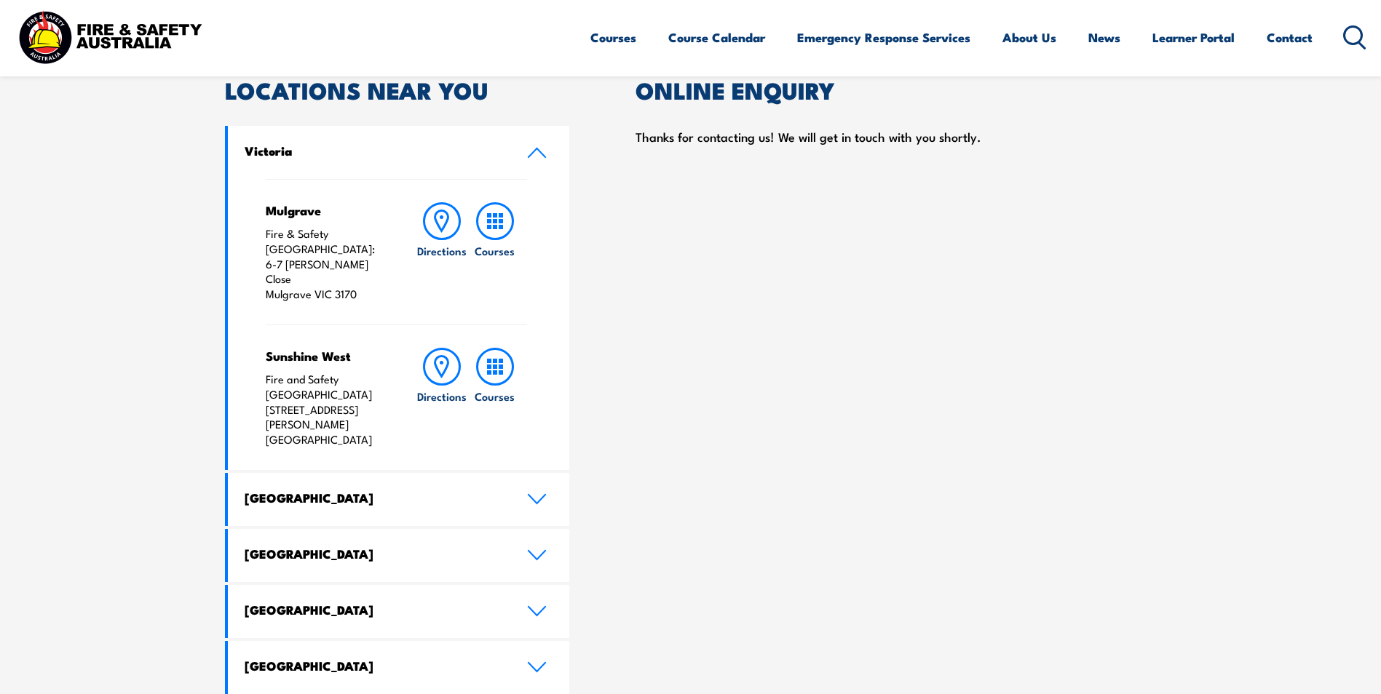
scroll to position [291, 0]
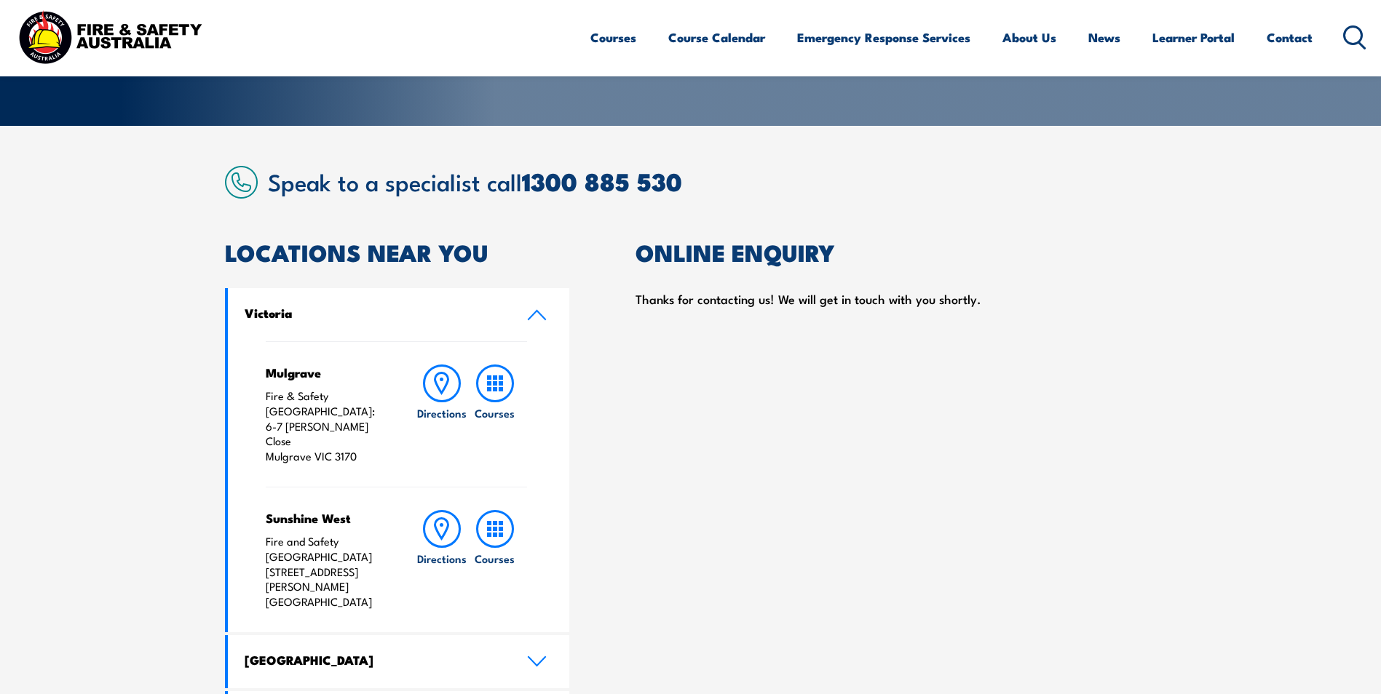
click at [536, 311] on icon at bounding box center [536, 315] width 17 height 9
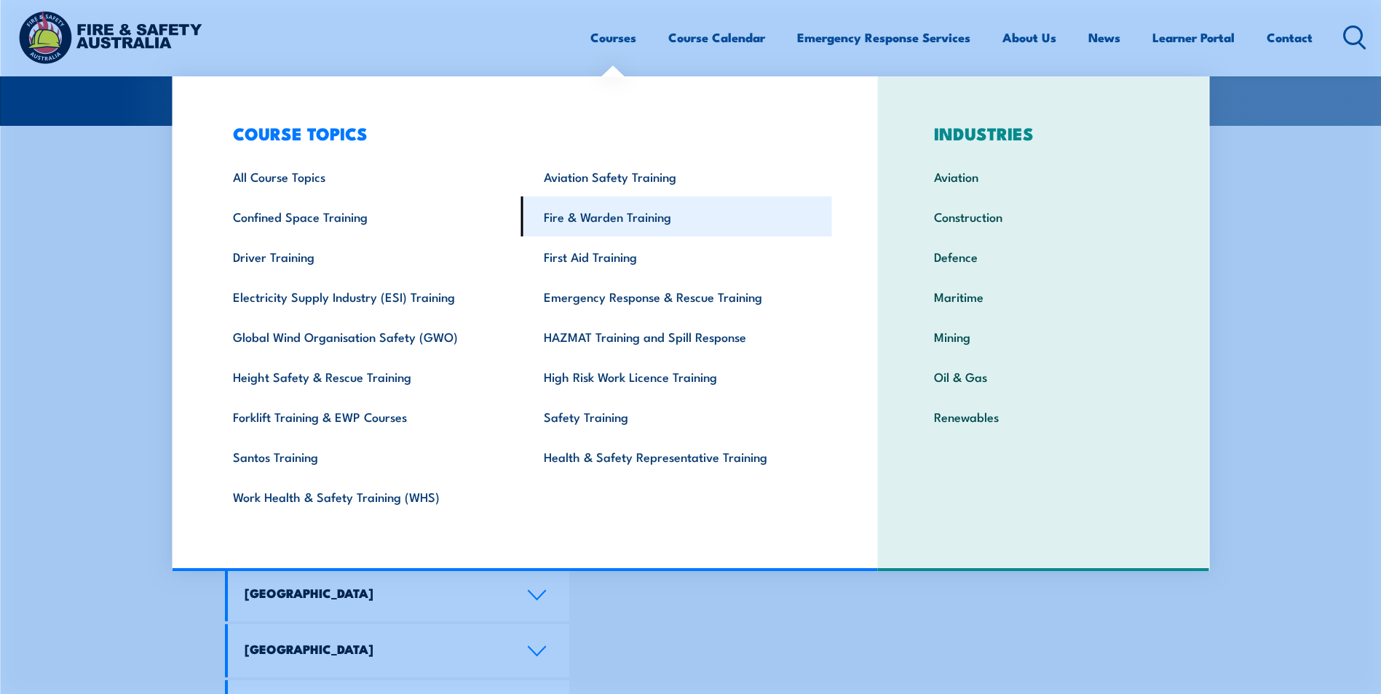
click at [630, 224] on link "Fire & Warden Training" at bounding box center [676, 217] width 311 height 40
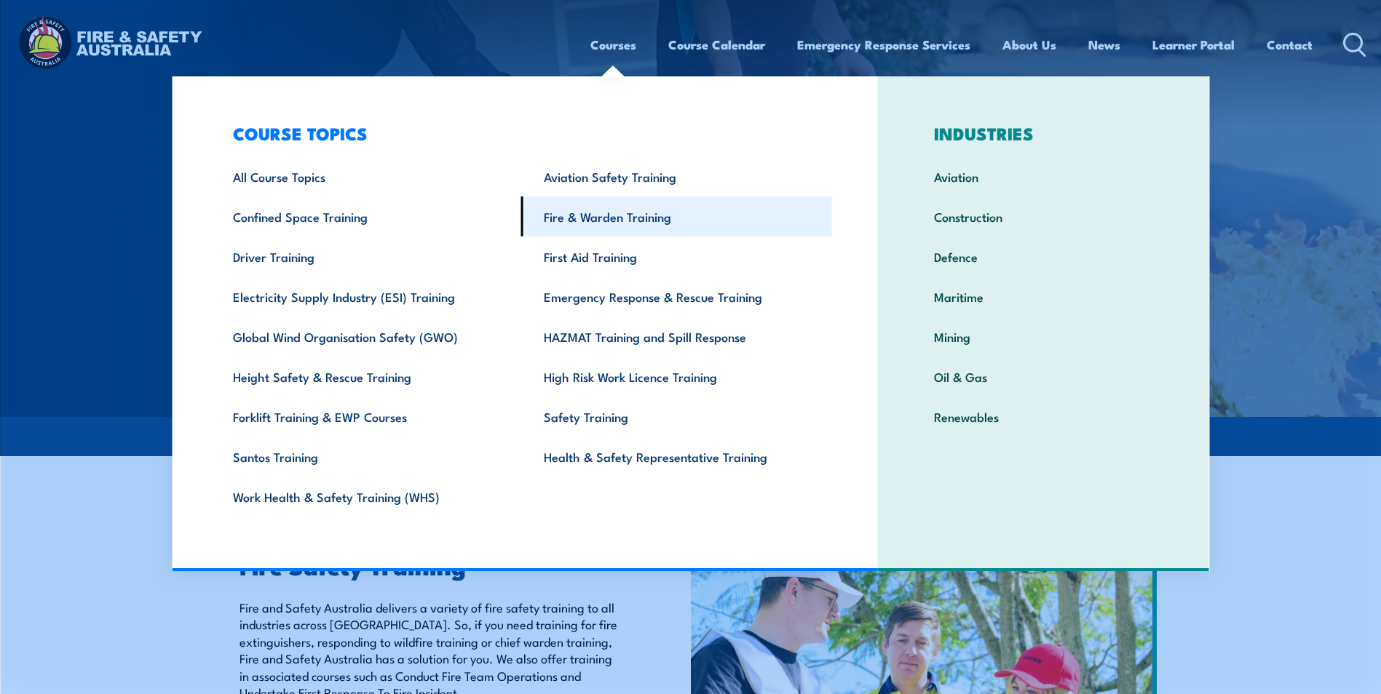
click at [580, 212] on link "Fire & Warden Training" at bounding box center [676, 217] width 311 height 40
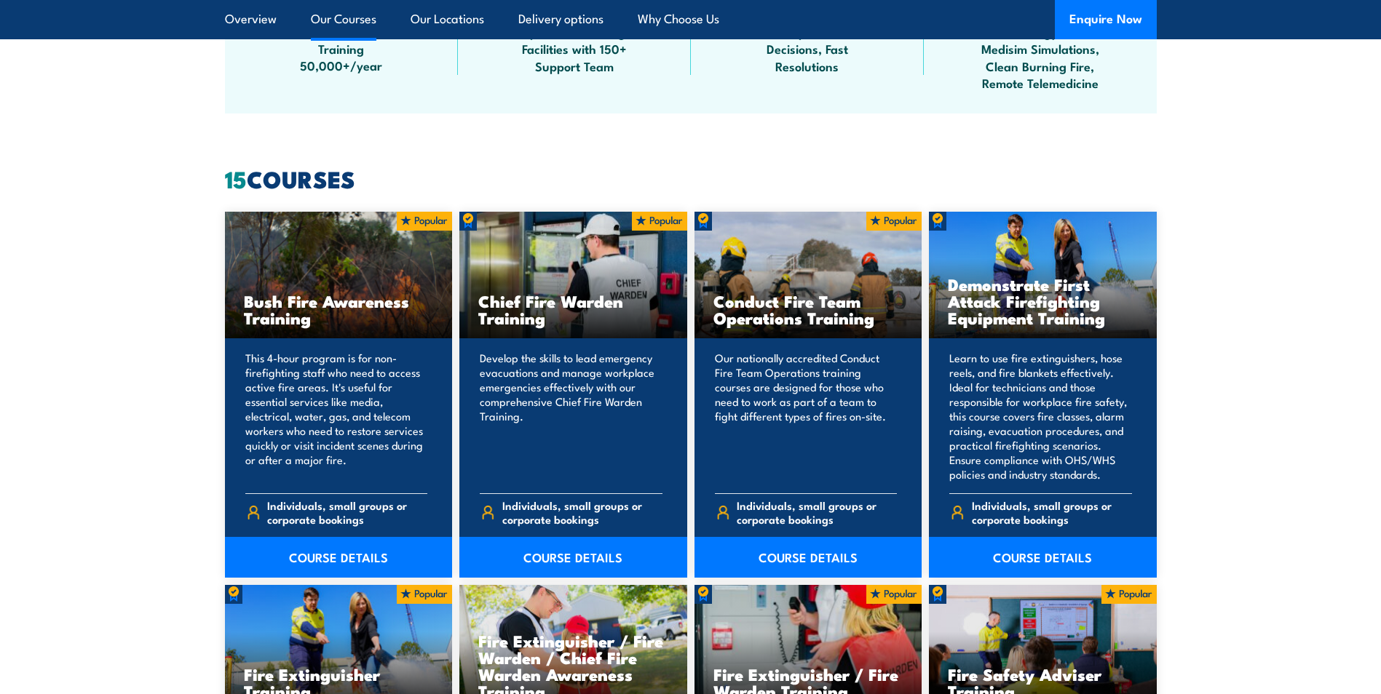
scroll to position [1092, 0]
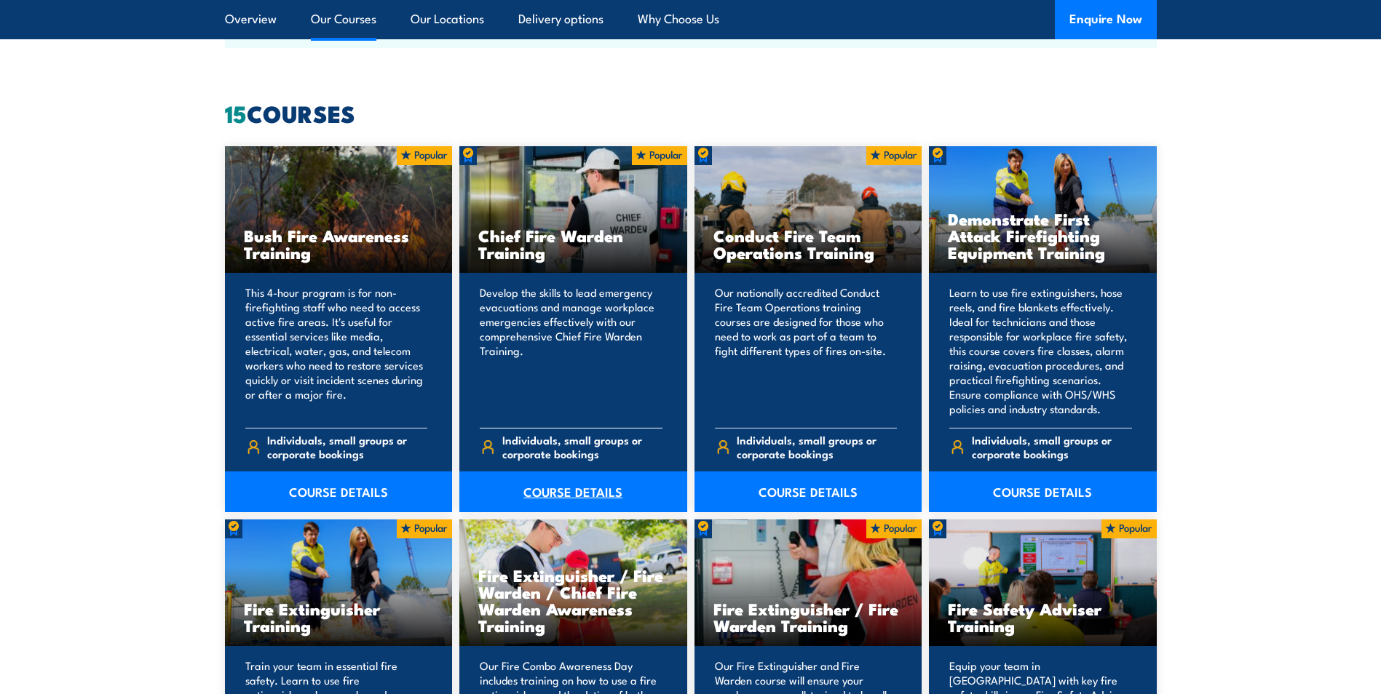
click at [572, 495] on link "COURSE DETAILS" at bounding box center [573, 492] width 228 height 41
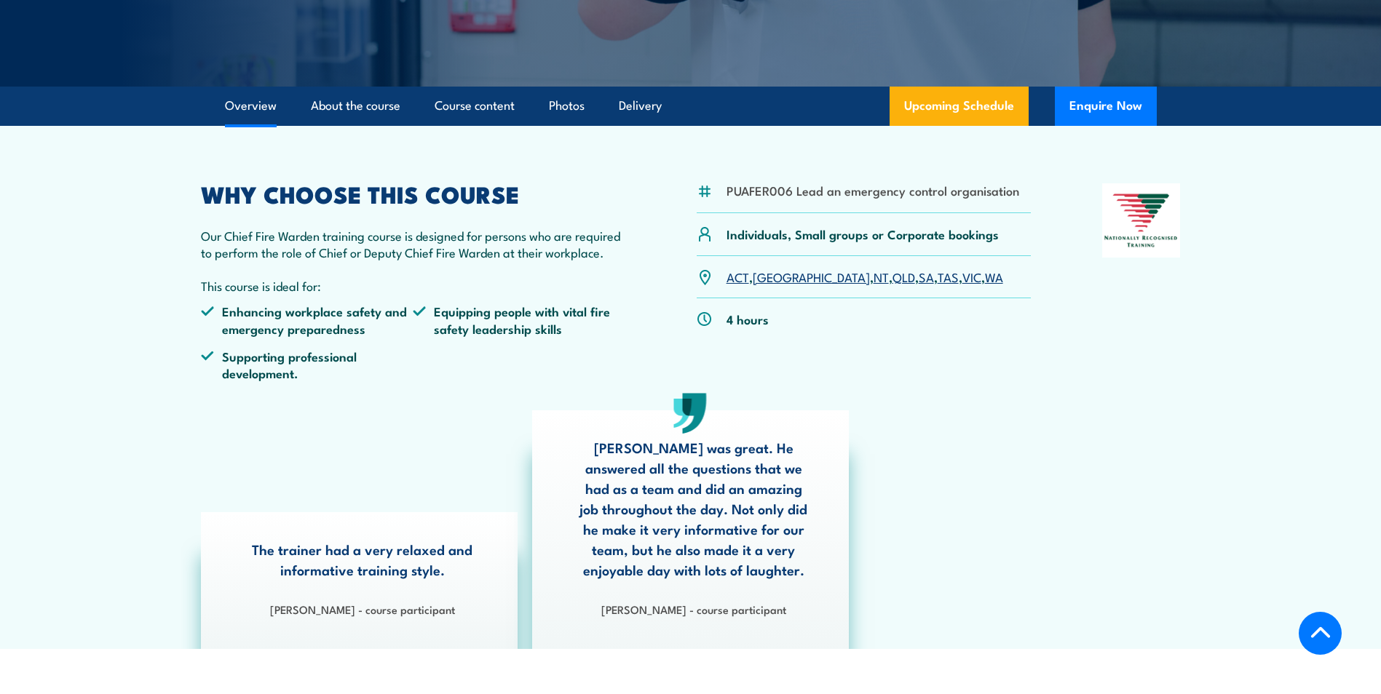
scroll to position [364, 0]
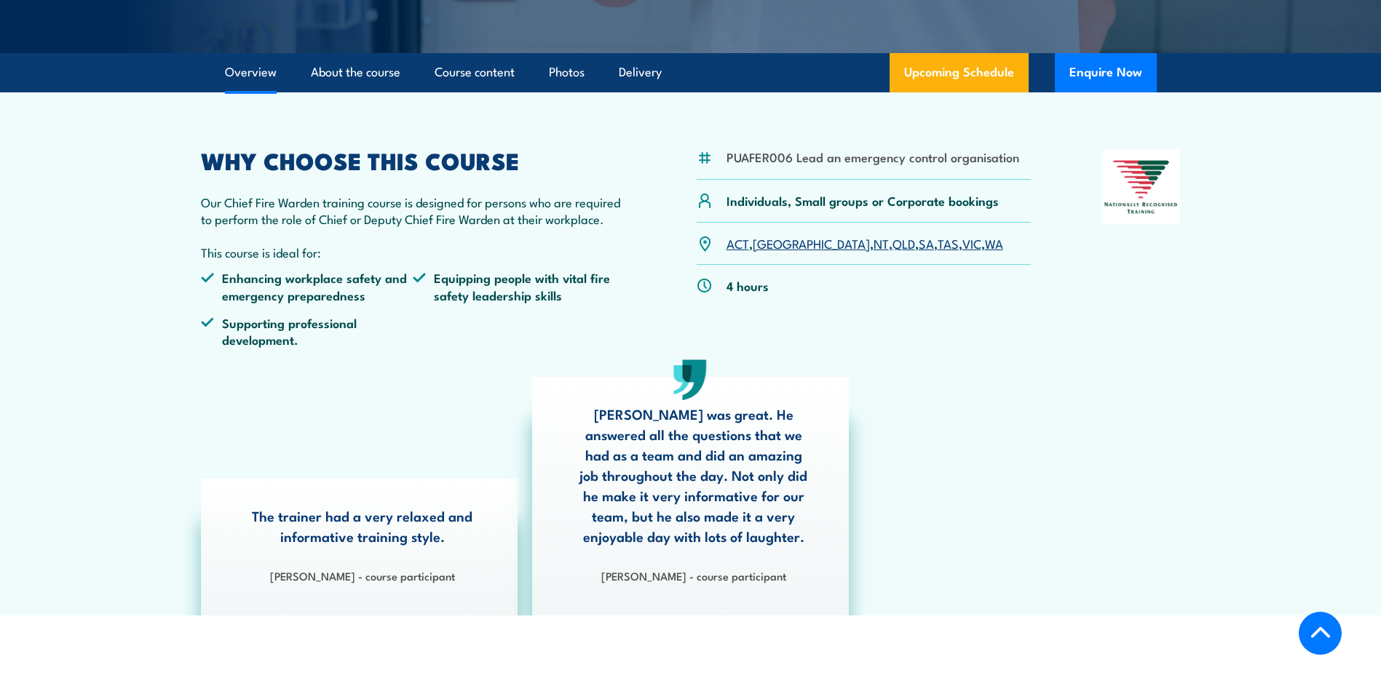
click at [1155, 330] on div at bounding box center [1141, 255] width 79 height 210
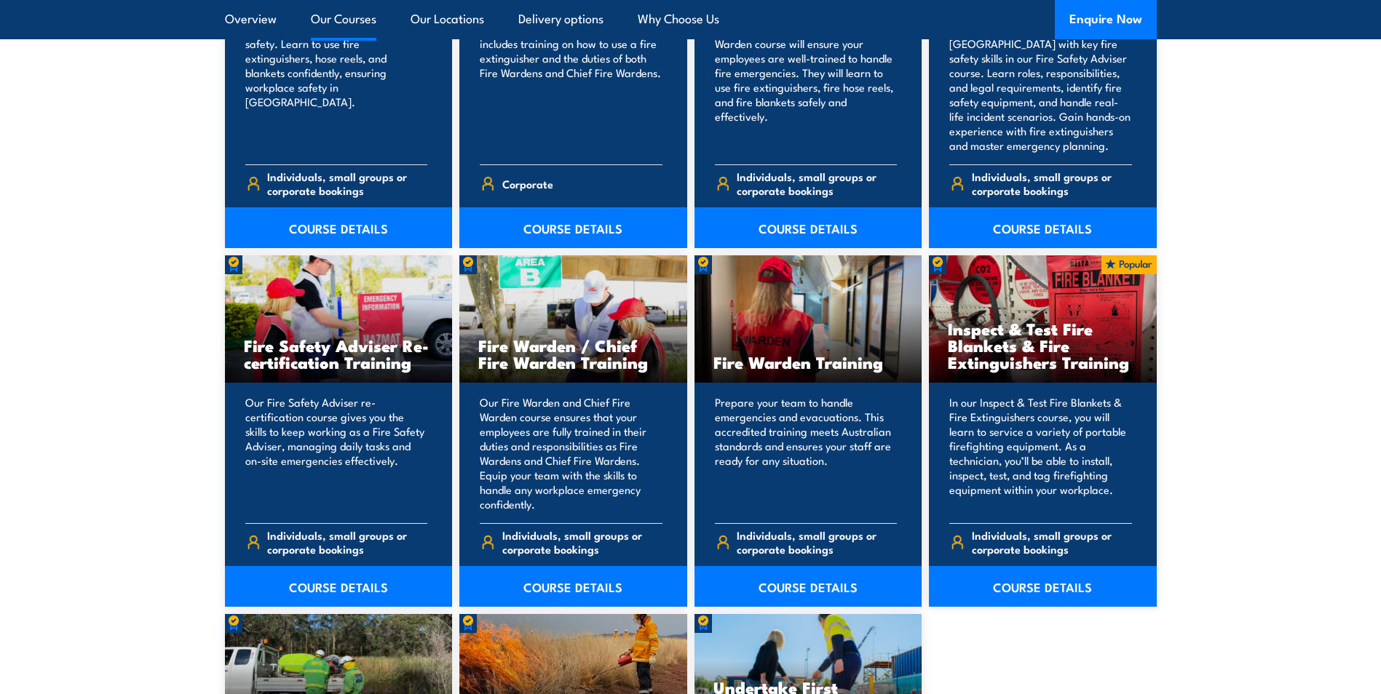
scroll to position [1747, 0]
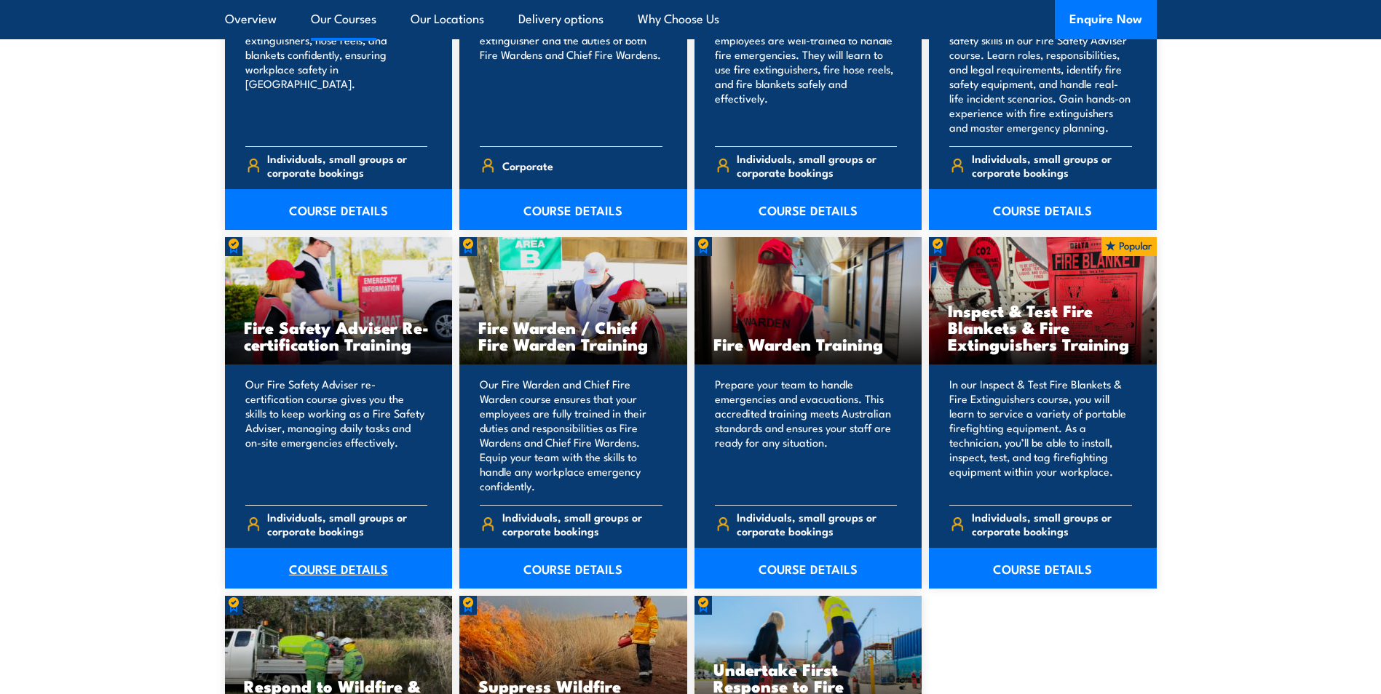
click at [327, 571] on link "COURSE DETAILS" at bounding box center [339, 568] width 228 height 41
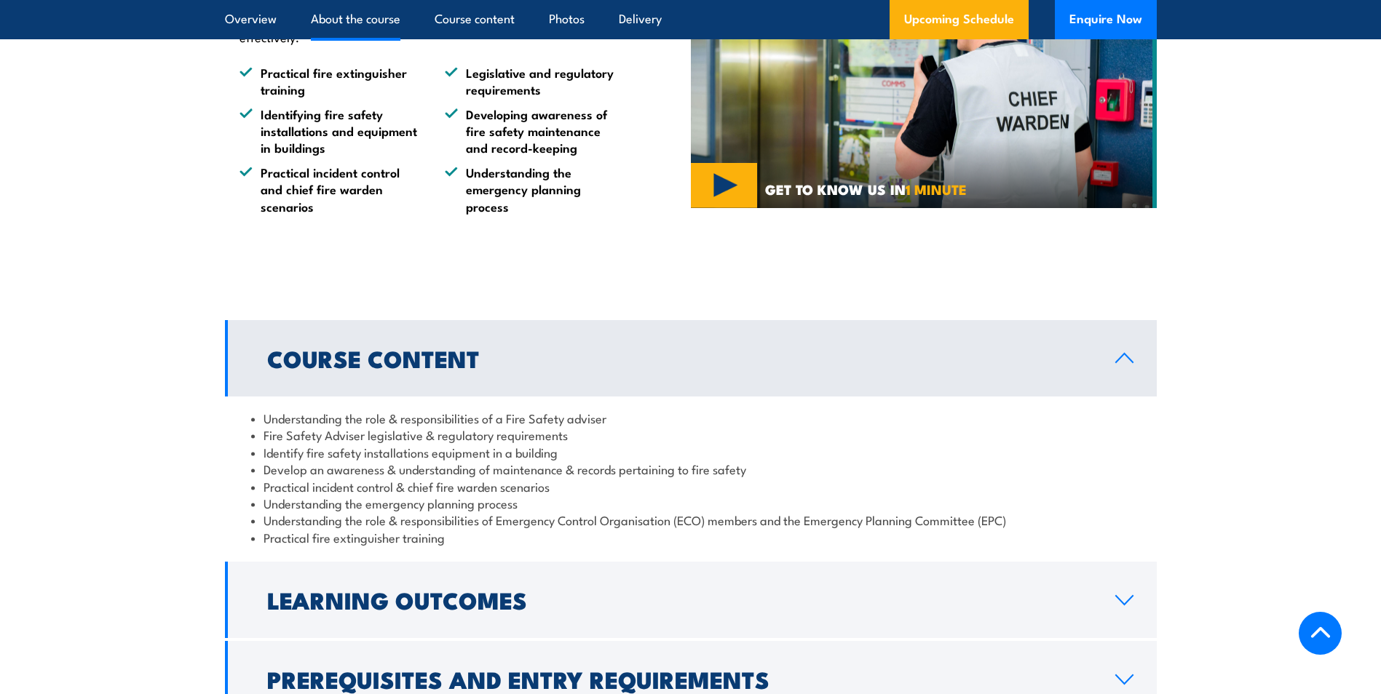
scroll to position [1092, 0]
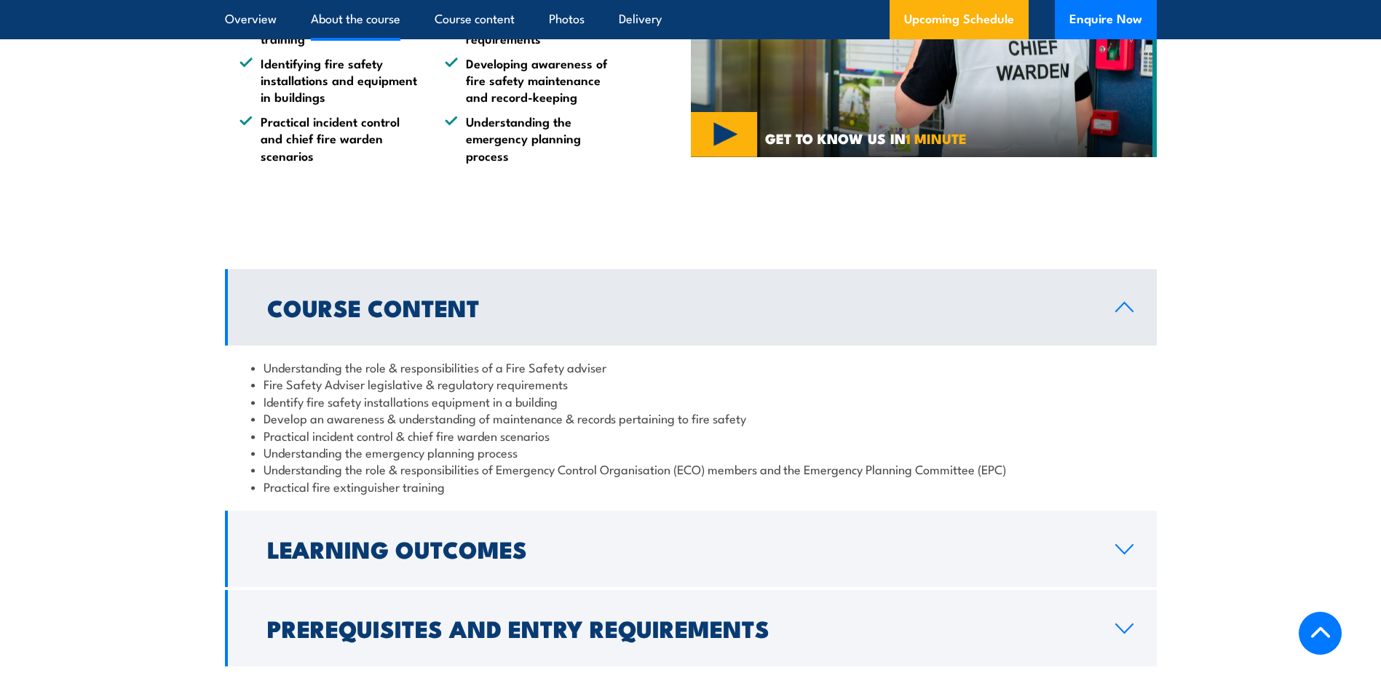
click at [1126, 311] on icon at bounding box center [1124, 307] width 17 height 9
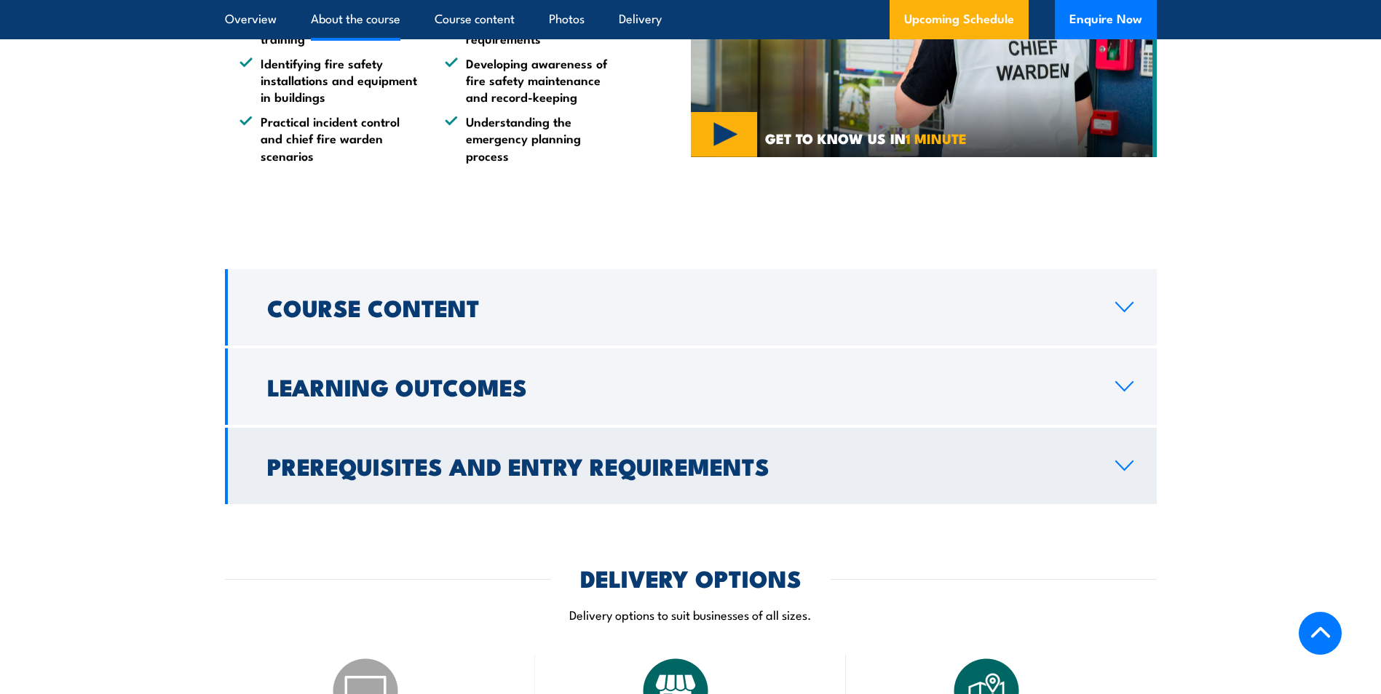
click at [1122, 470] on icon at bounding box center [1124, 465] width 17 height 9
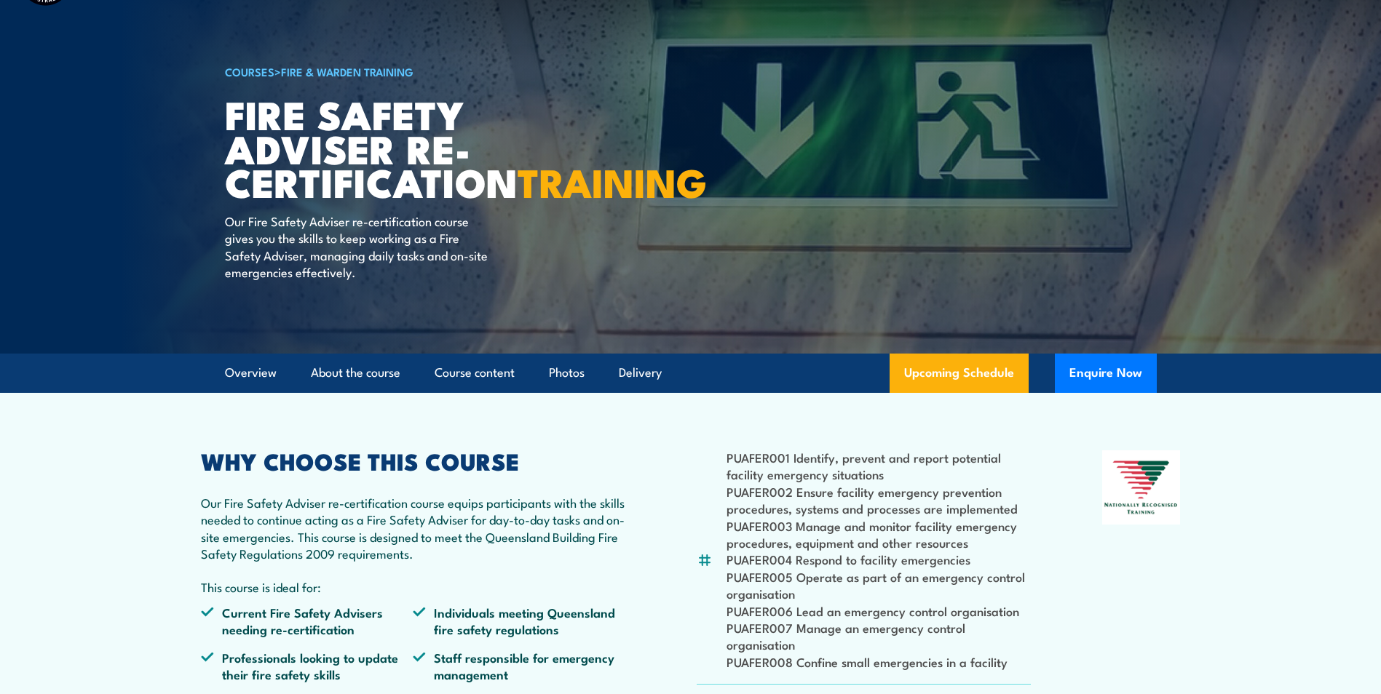
scroll to position [0, 0]
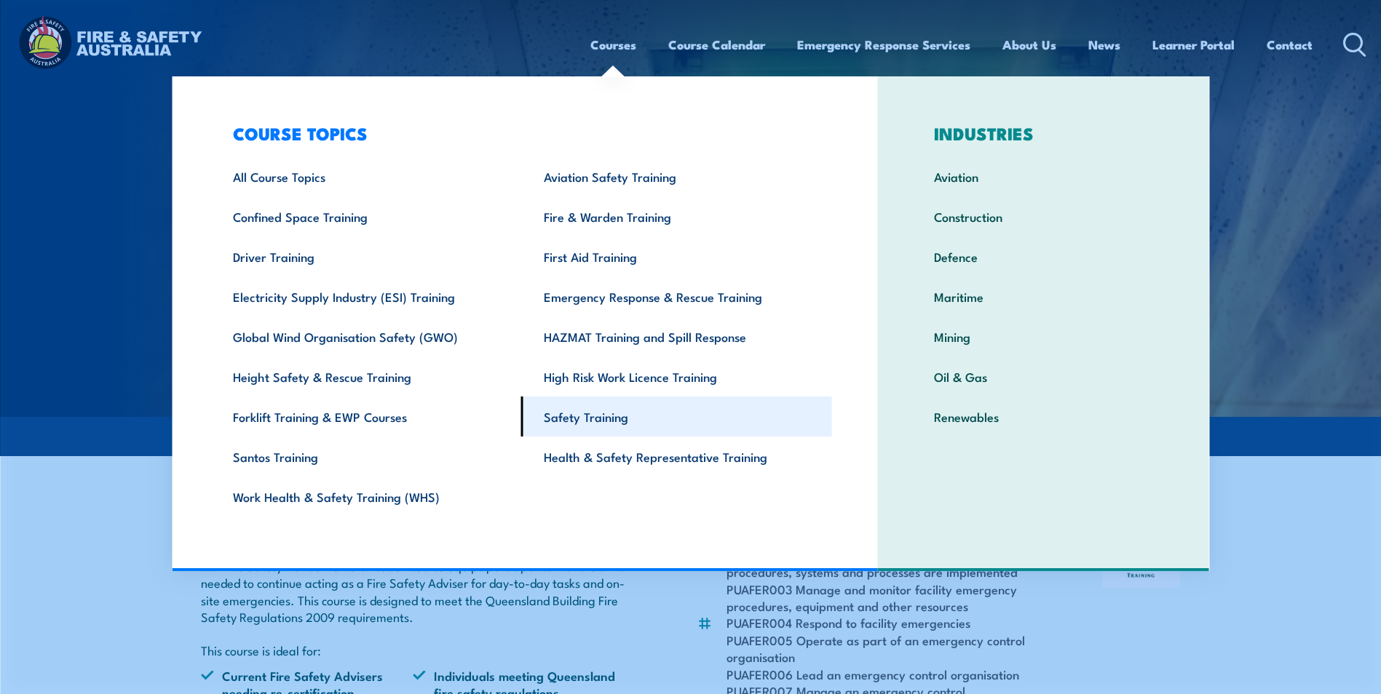
click at [592, 412] on link "Safety Training" at bounding box center [676, 417] width 311 height 40
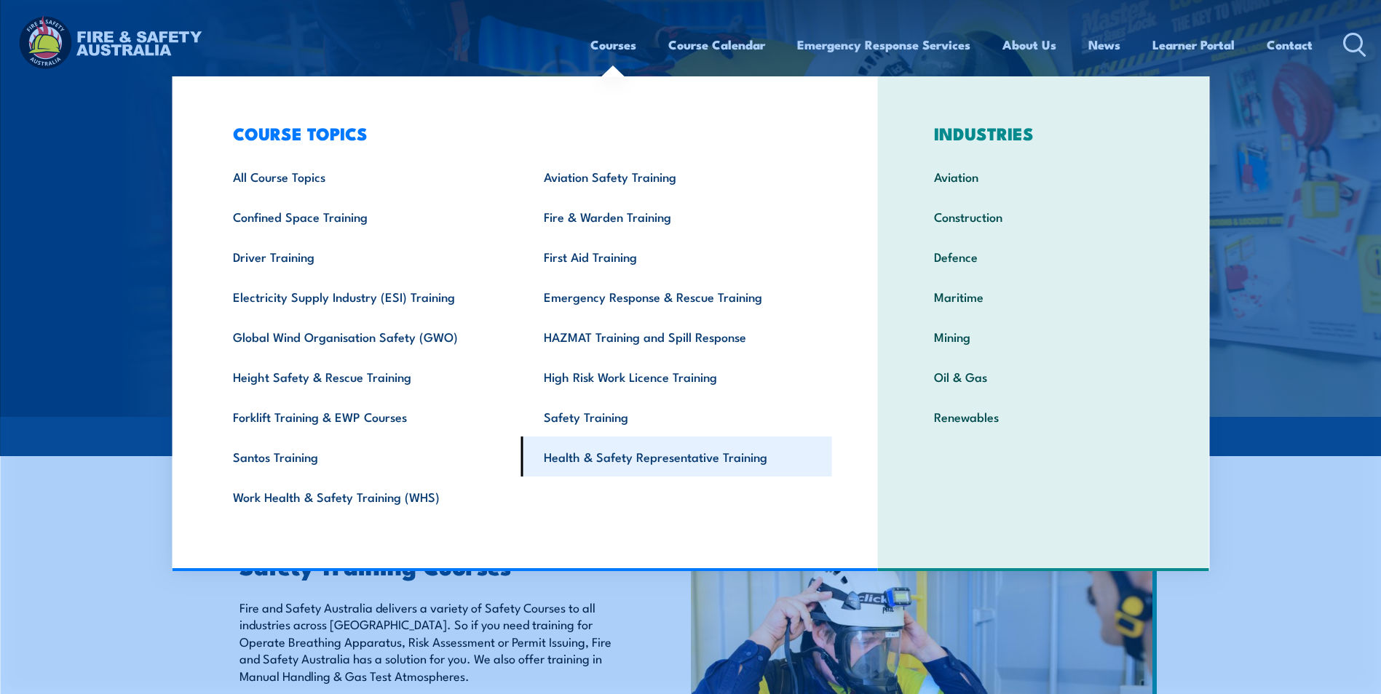
click at [594, 449] on link "Health & Safety Representative Training" at bounding box center [676, 457] width 311 height 40
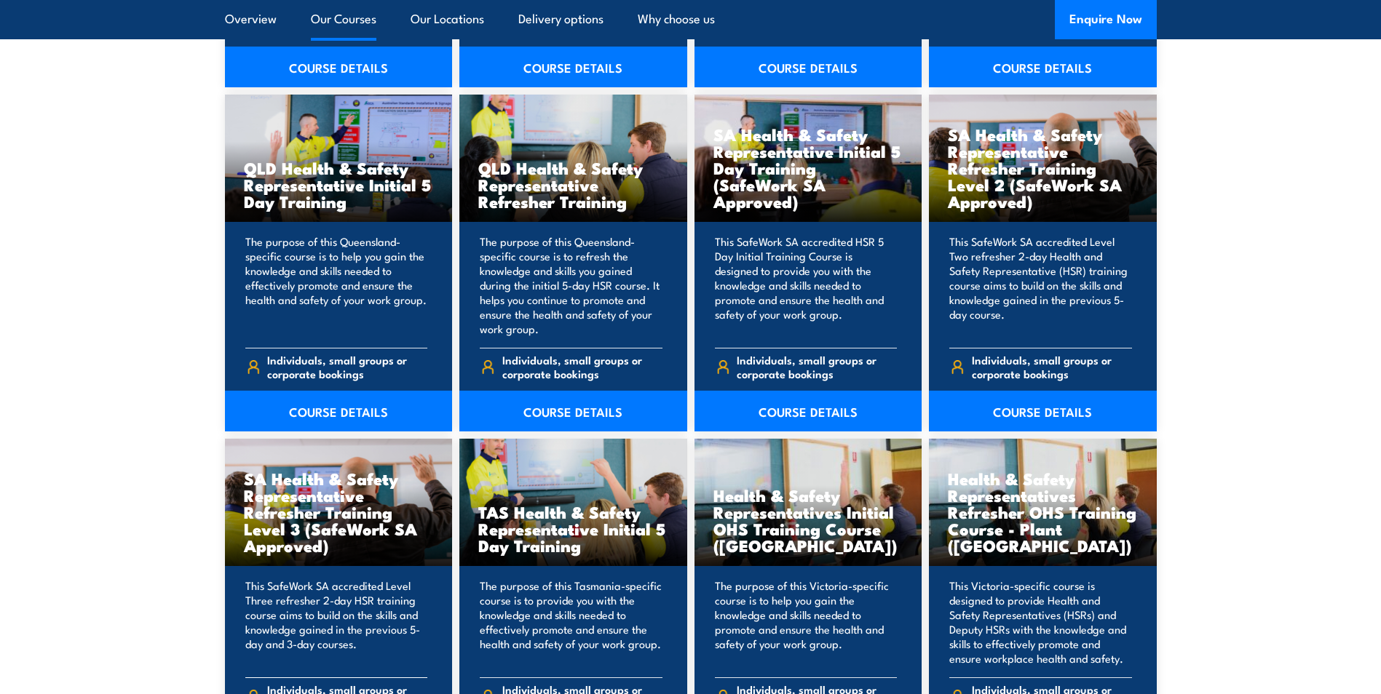
scroll to position [1747, 0]
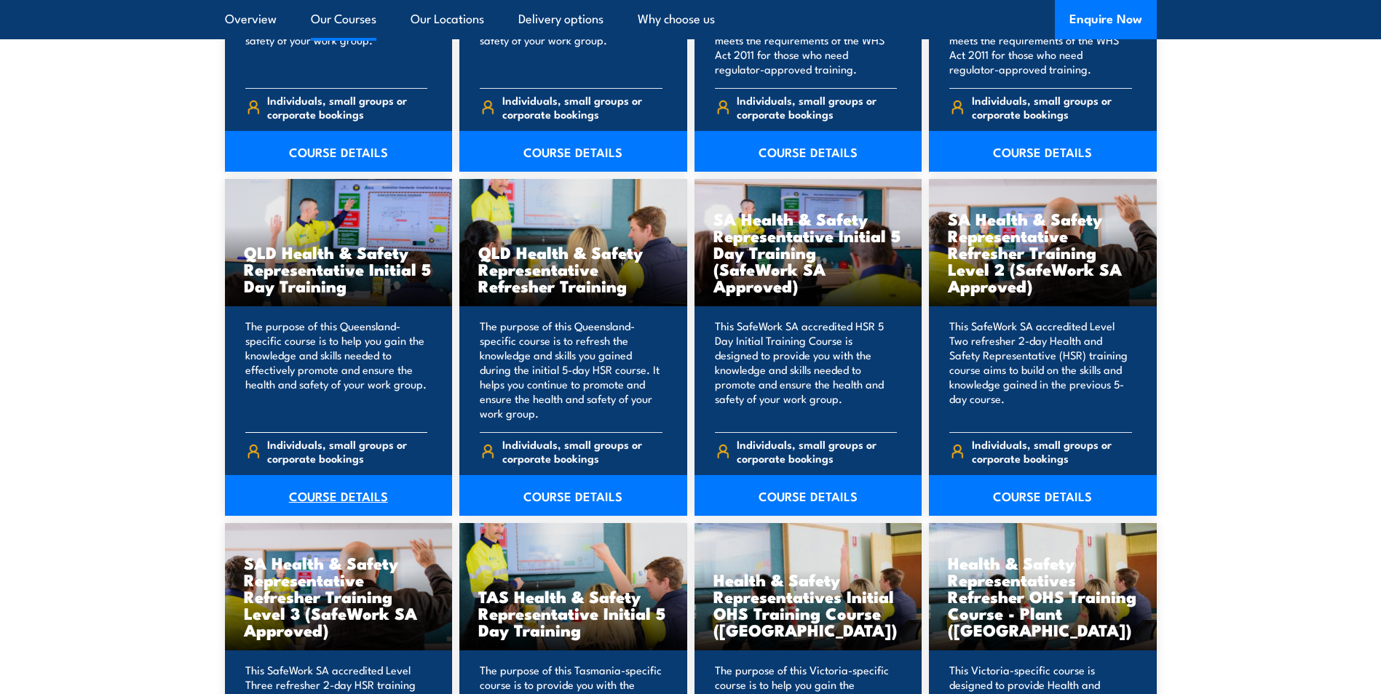
click at [338, 493] on link "COURSE DETAILS" at bounding box center [339, 495] width 228 height 41
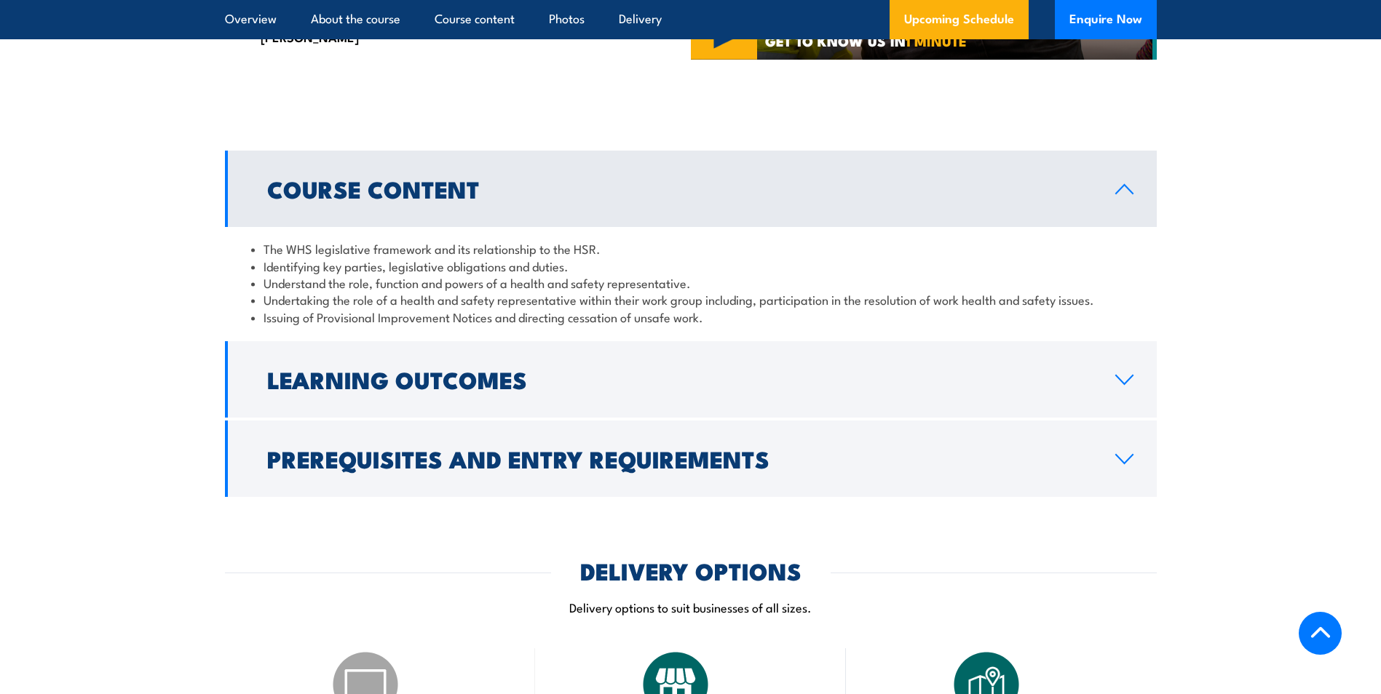
scroll to position [1456, 0]
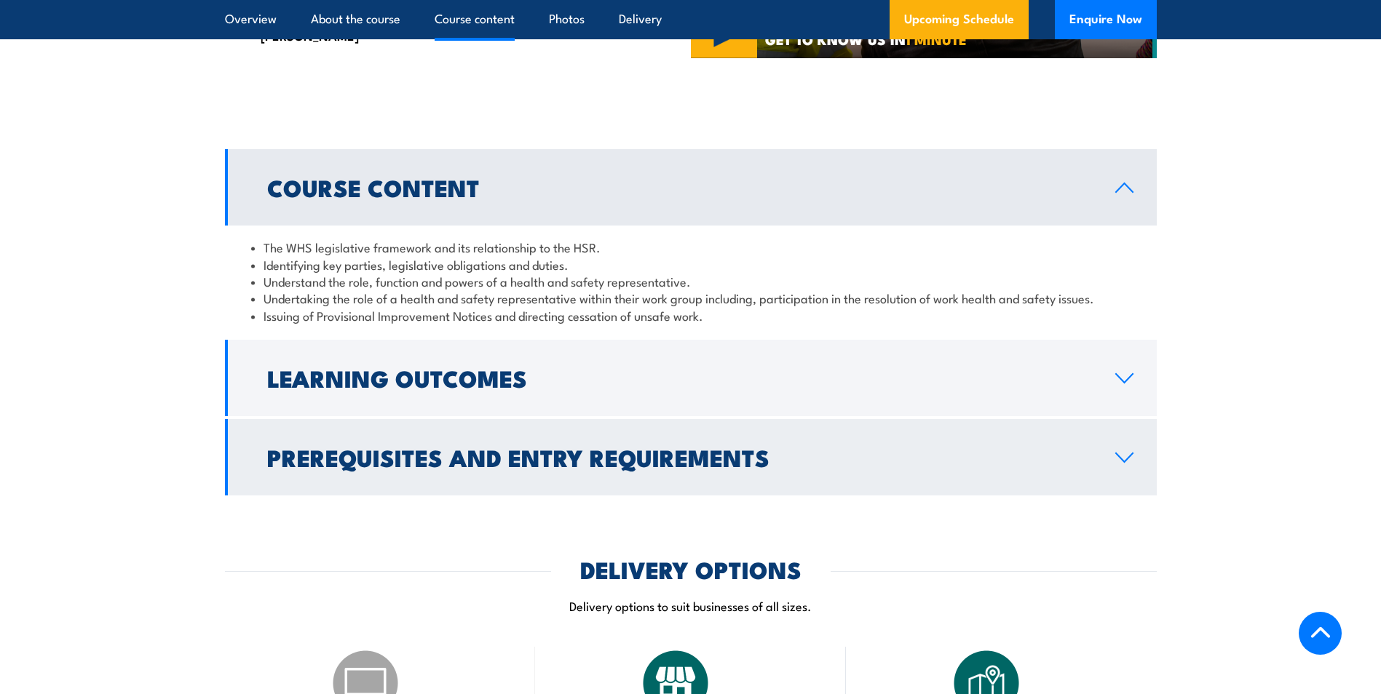
click at [1113, 475] on link "Prerequisites and Entry Requirements" at bounding box center [691, 457] width 932 height 76
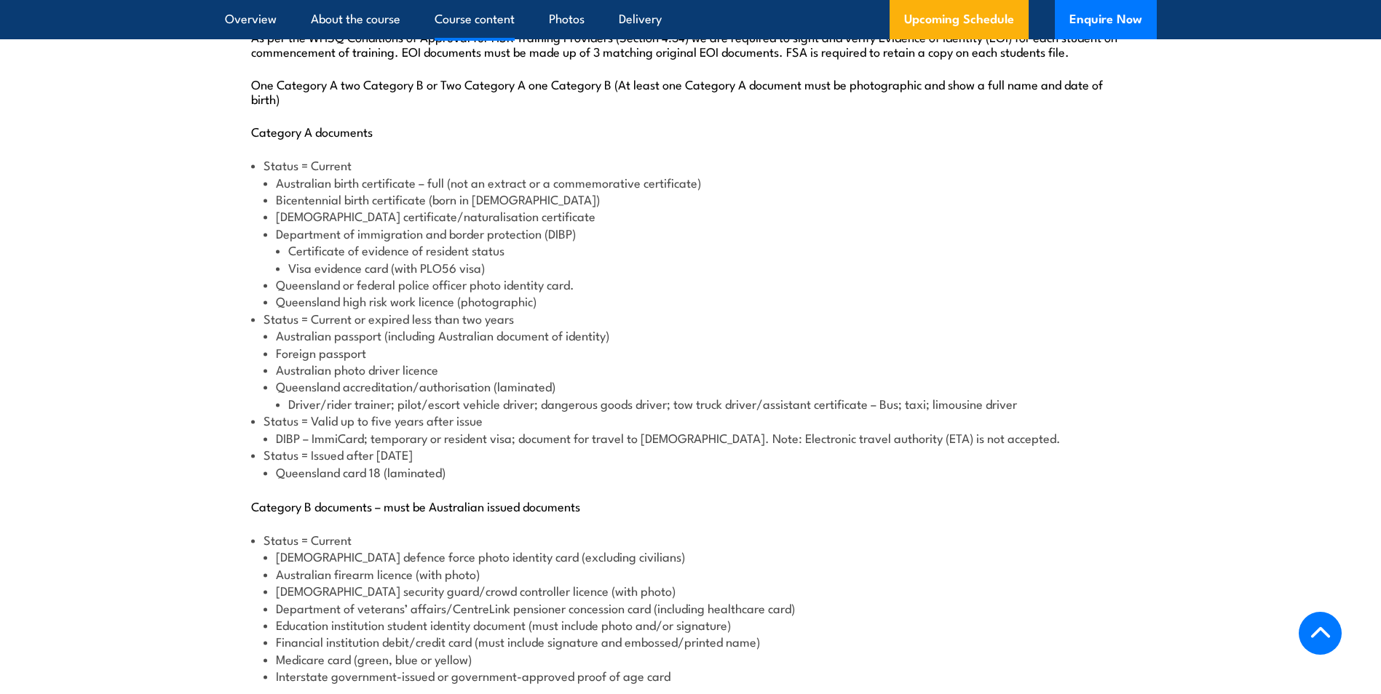
scroll to position [1674, 0]
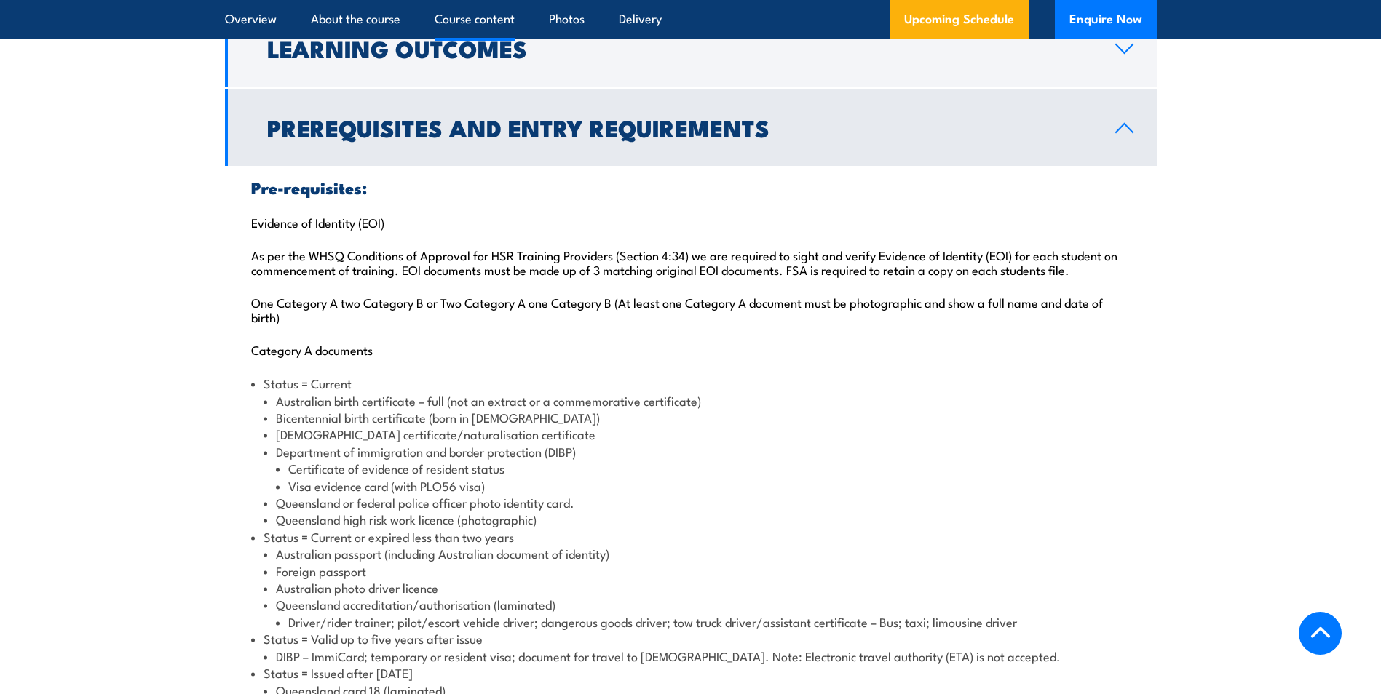
drag, startPoint x: 1123, startPoint y: 144, endPoint x: 1140, endPoint y: 225, distance: 82.5
click at [1124, 134] on icon at bounding box center [1124, 128] width 20 height 12
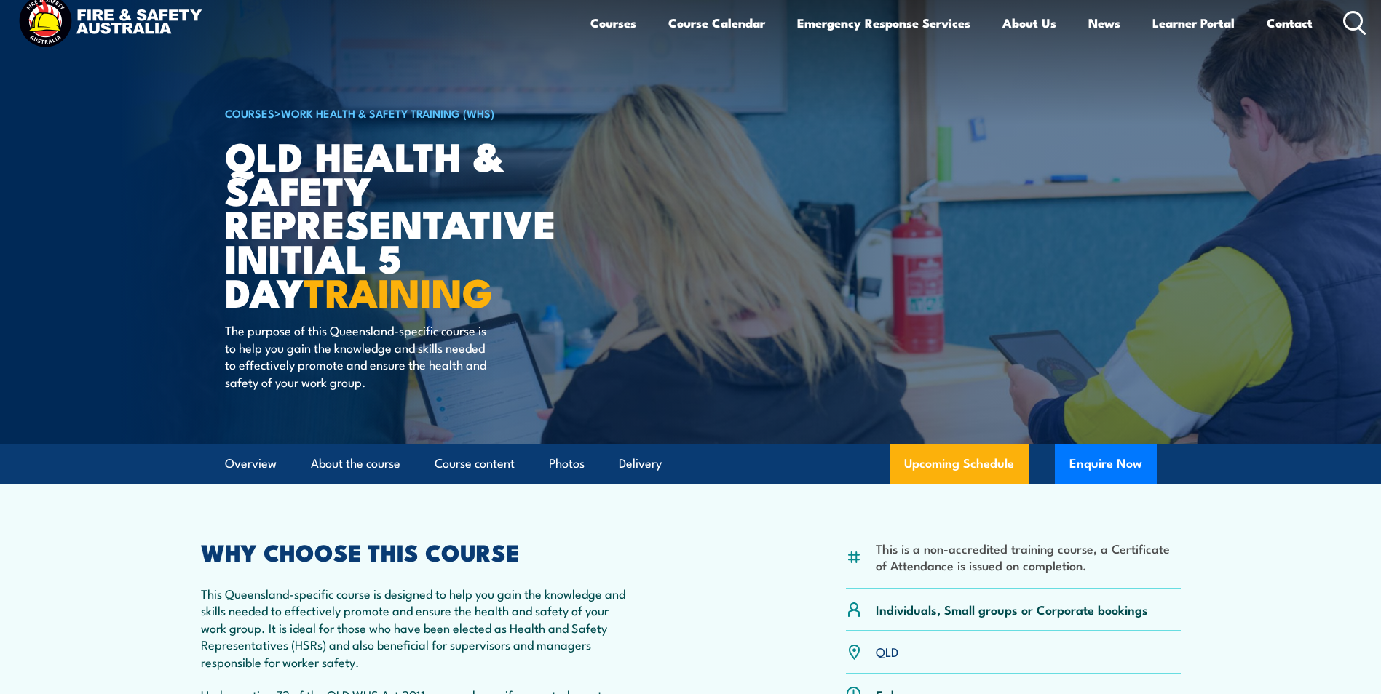
scroll to position [0, 0]
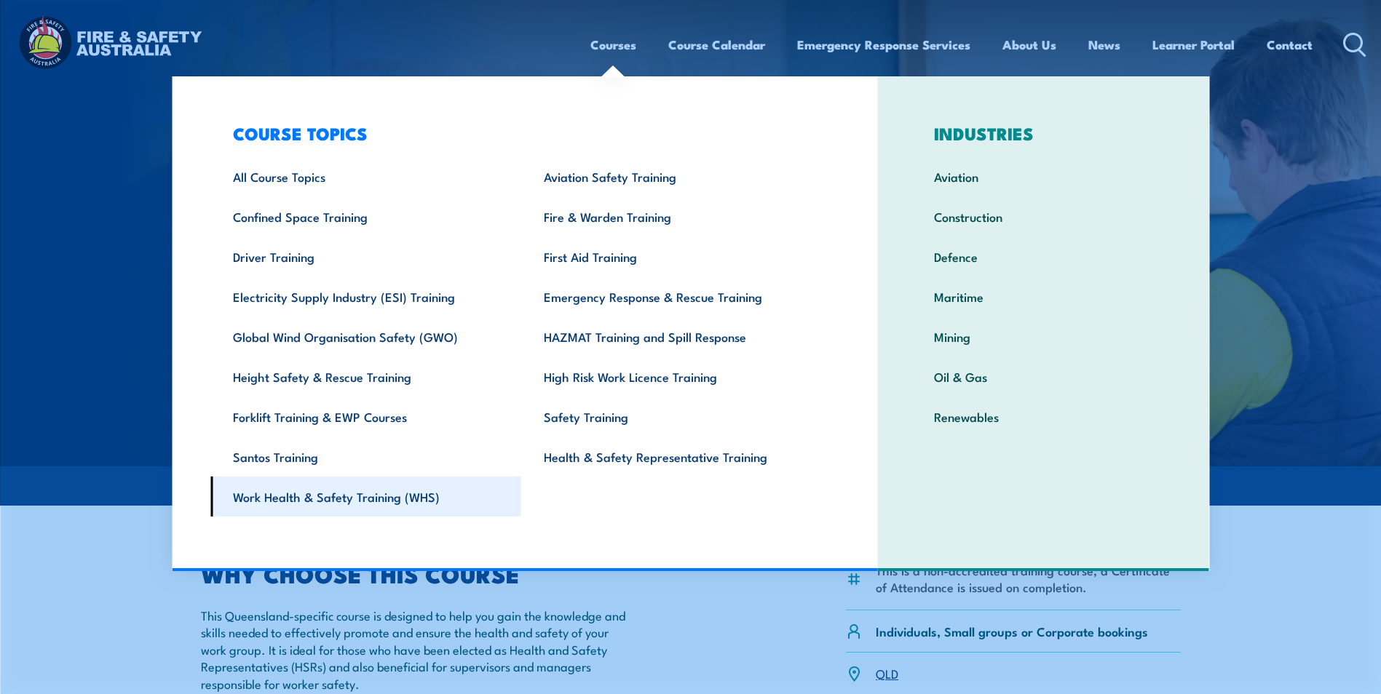
click at [315, 492] on link "Work Health & Safety Training (WHS)" at bounding box center [365, 497] width 311 height 40
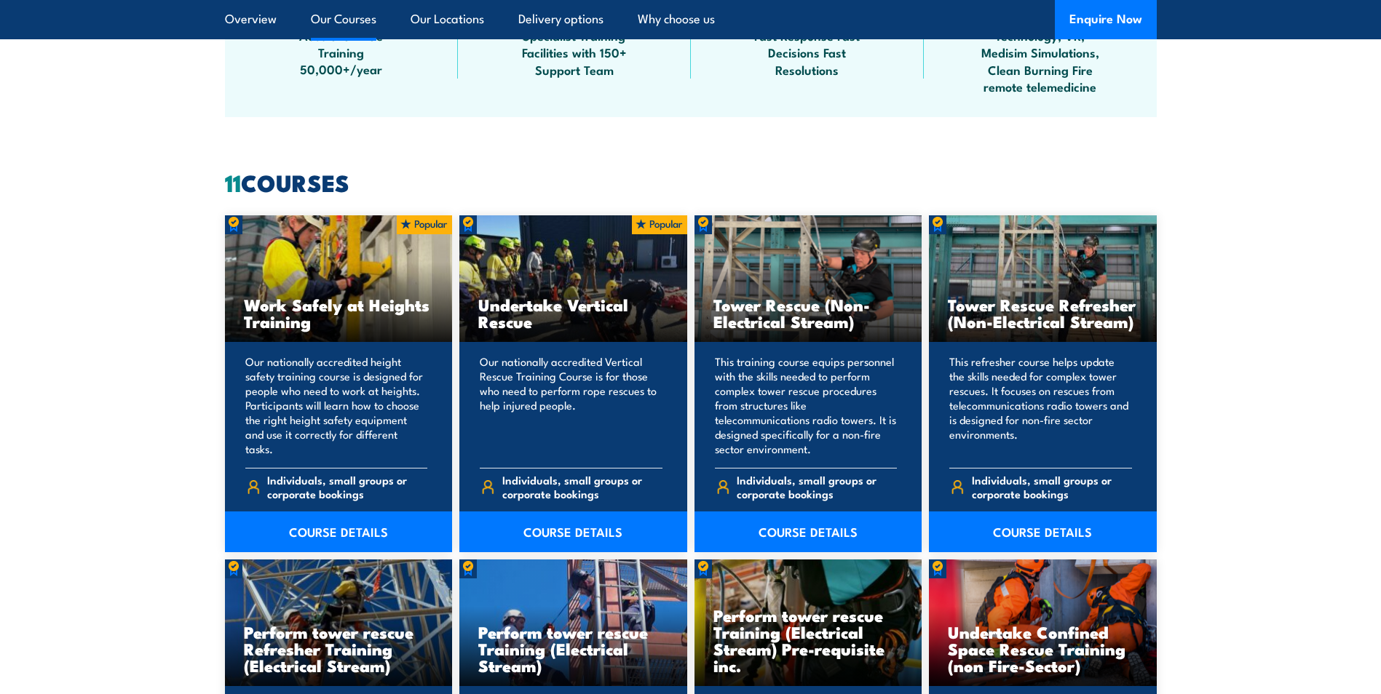
scroll to position [1019, 0]
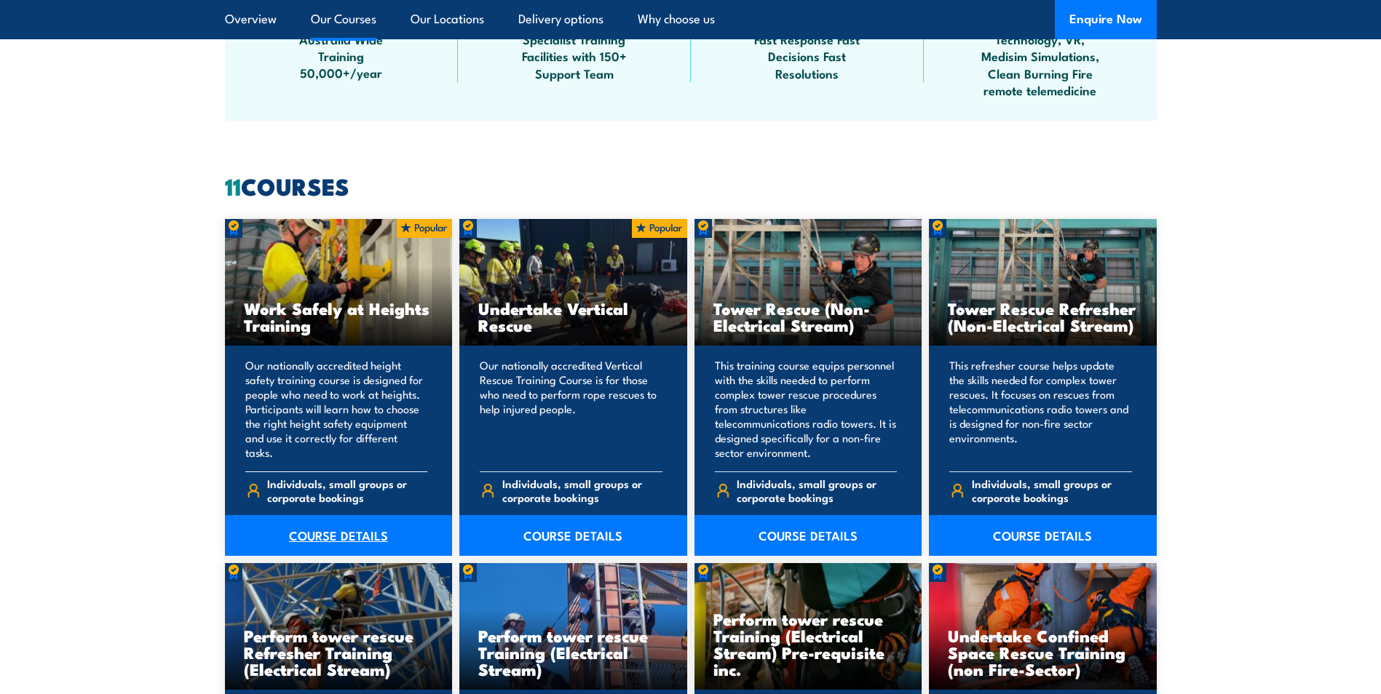
click at [350, 535] on link "COURSE DETAILS" at bounding box center [339, 535] width 228 height 41
